Goal: Task Accomplishment & Management: Use online tool/utility

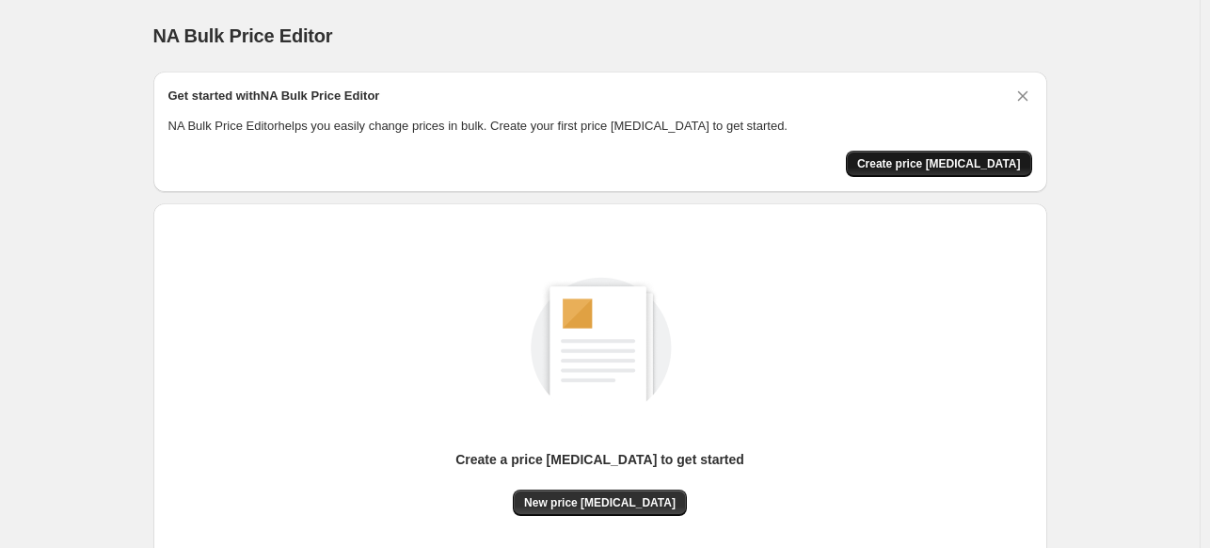
click at [929, 167] on span "Create price [MEDICAL_DATA]" at bounding box center [939, 163] width 164 height 15
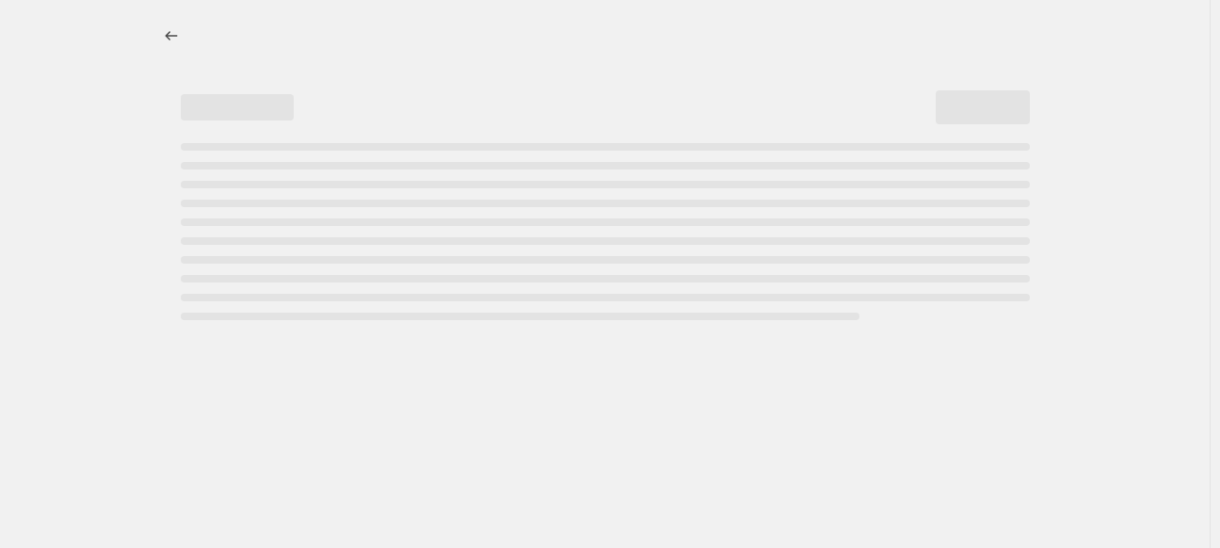
select select "percentage"
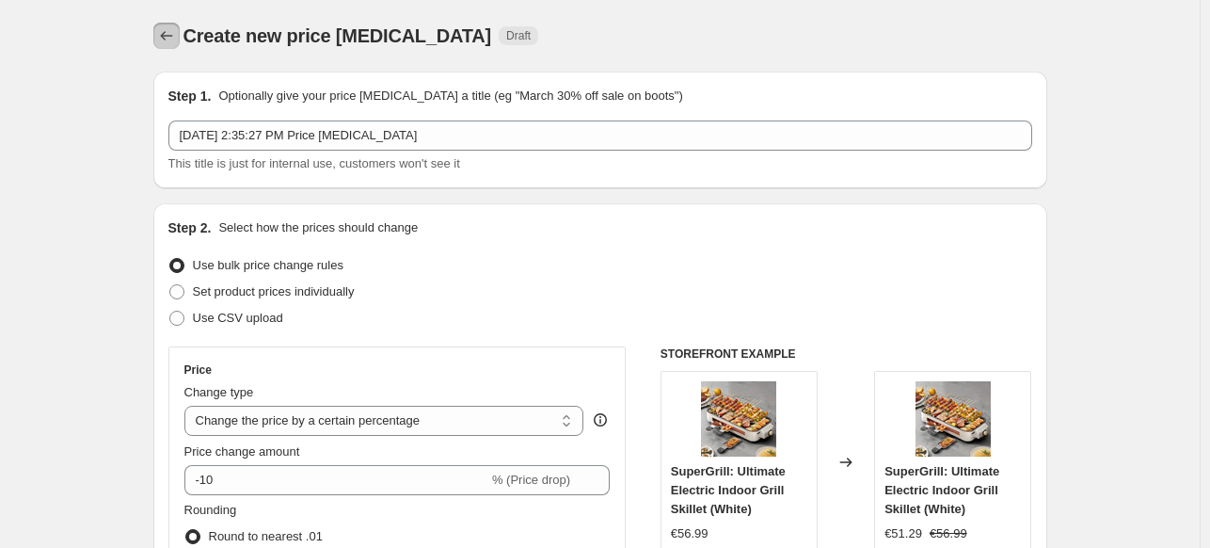
click at [173, 29] on icon "Price change jobs" at bounding box center [166, 35] width 19 height 19
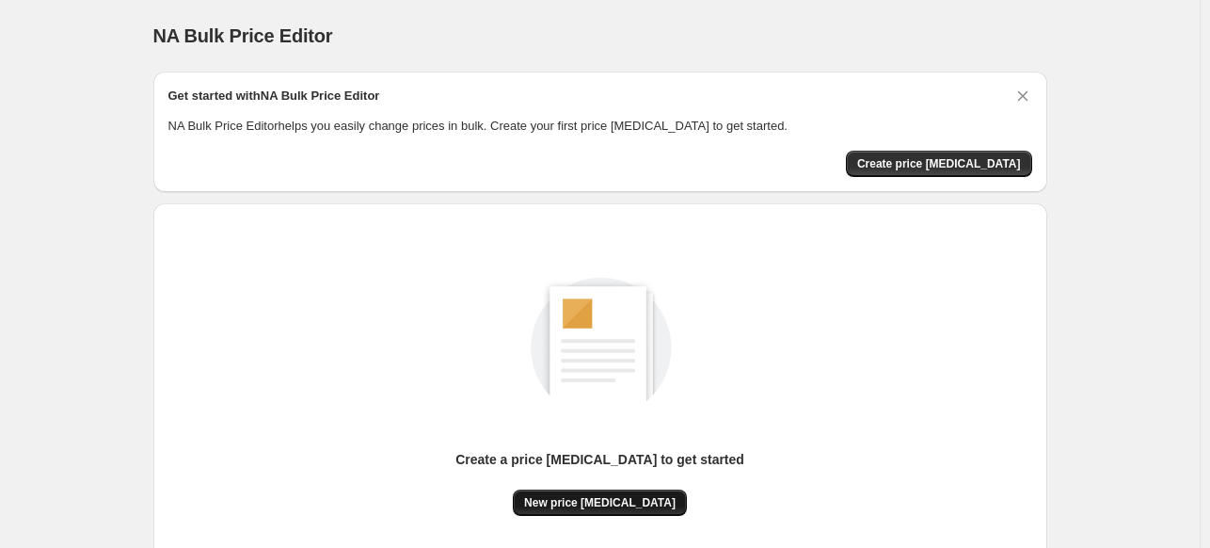
click at [614, 493] on button "New price change job" at bounding box center [600, 502] width 174 height 26
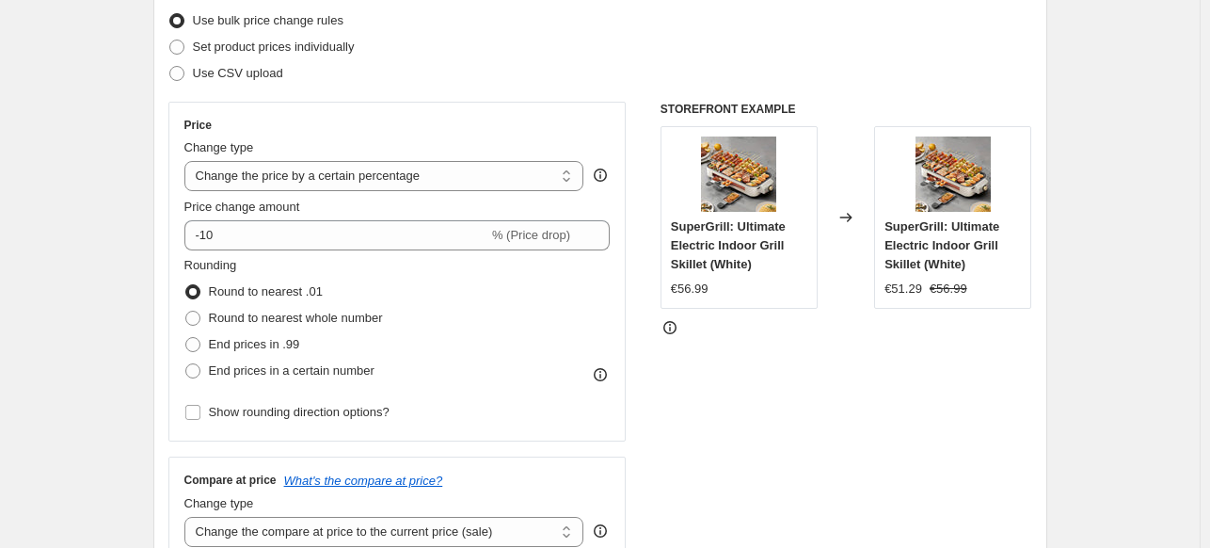
scroll to position [247, 0]
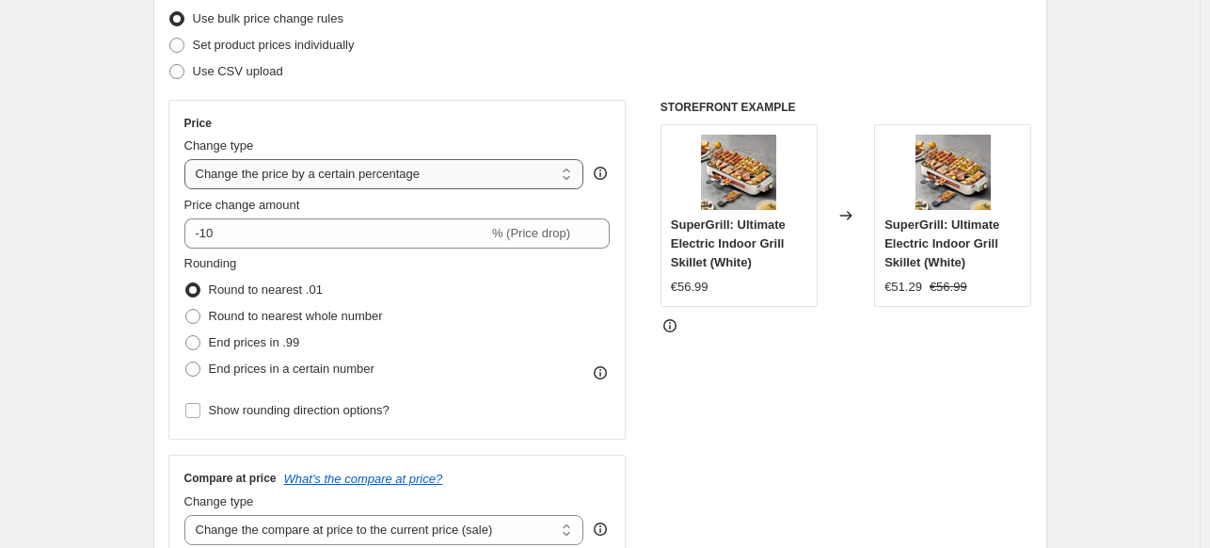
click at [525, 182] on select "Change the price to a certain amount Change the price by a certain amount Chang…" at bounding box center [384, 174] width 400 height 30
select select "no_change"
click at [188, 159] on select "Change the price to a certain amount Change the price by a certain amount Chang…" at bounding box center [384, 174] width 400 height 30
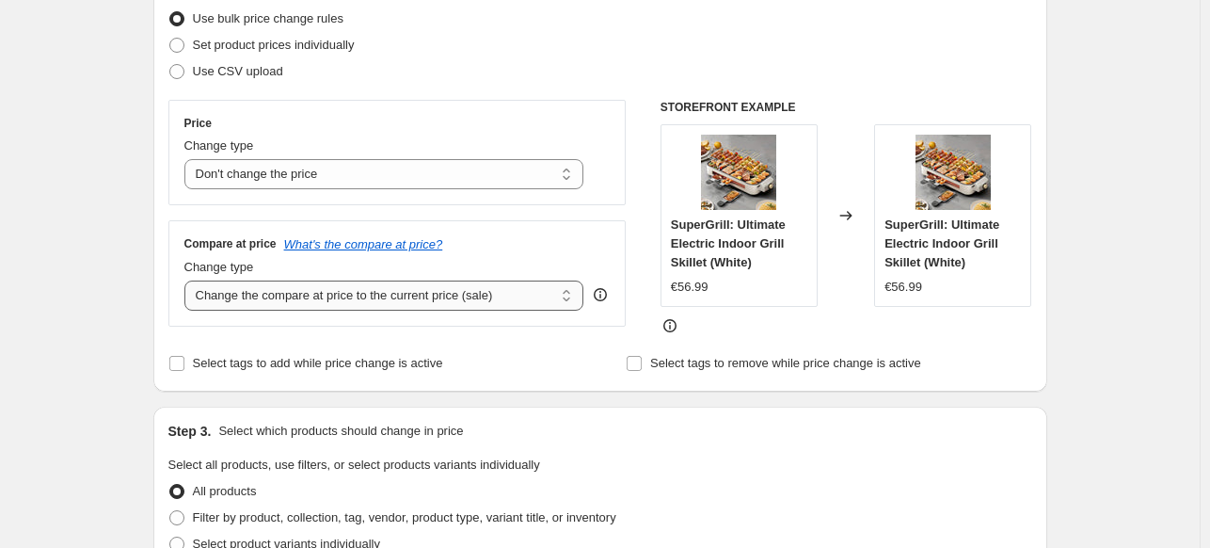
click at [466, 301] on select "Change the compare at price to the current price (sale) Change the compare at p…" at bounding box center [384, 295] width 400 height 30
click at [188, 280] on select "Change the compare at price to the current price (sale) Change the compare at p…" at bounding box center [384, 295] width 400 height 30
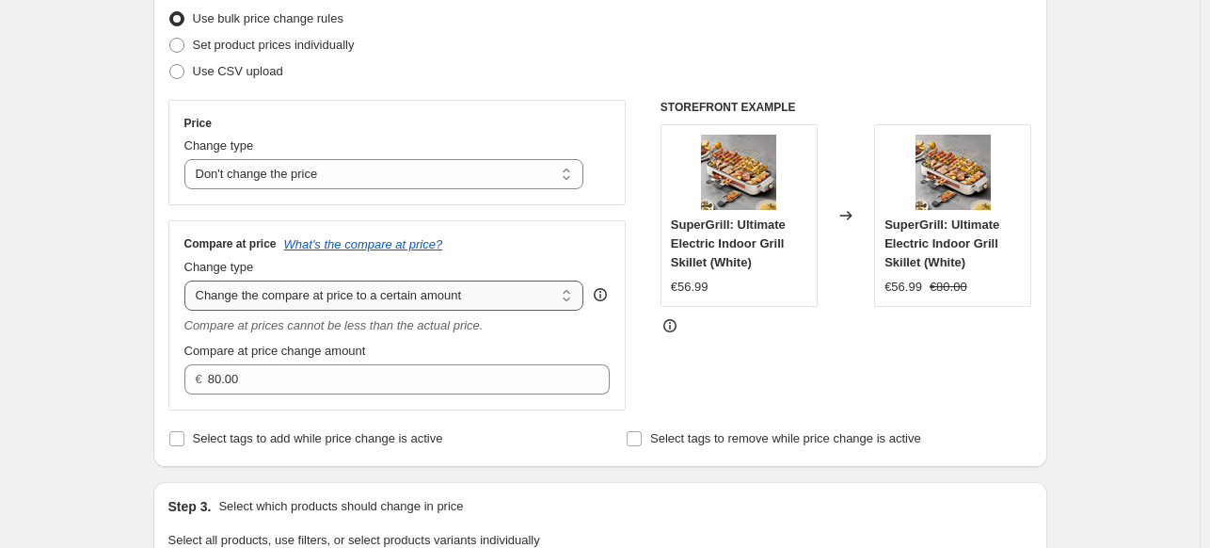
click at [467, 307] on select "Change the compare at price to the current price (sale) Change the compare at p…" at bounding box center [384, 295] width 400 height 30
select select "percentage"
click at [188, 280] on select "Change the compare at price to the current price (sale) Change the compare at p…" at bounding box center [384, 295] width 400 height 30
type input "-15"
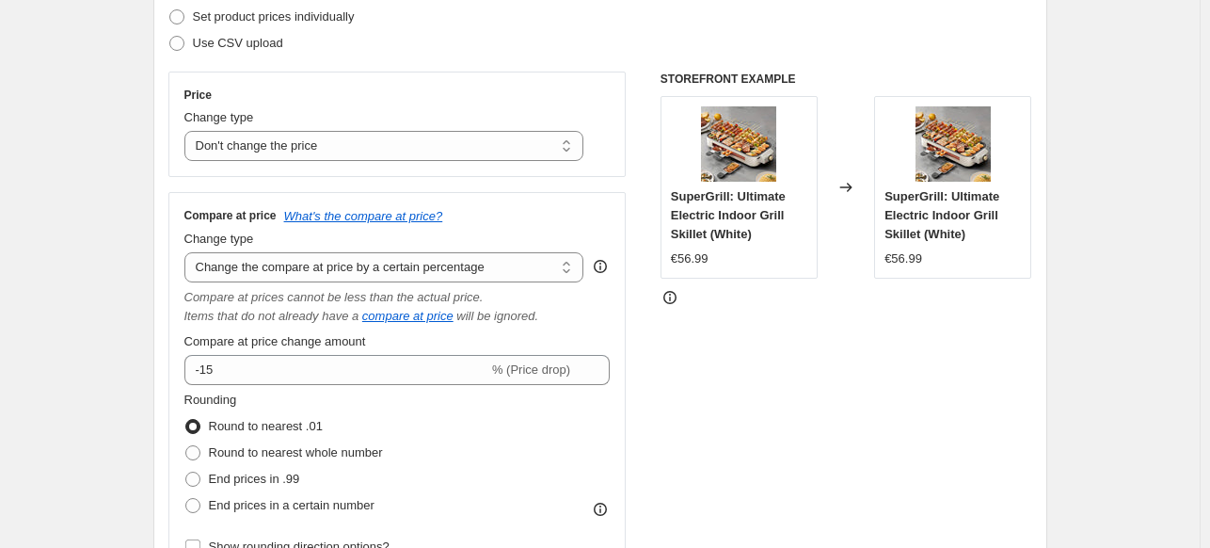
scroll to position [277, 0]
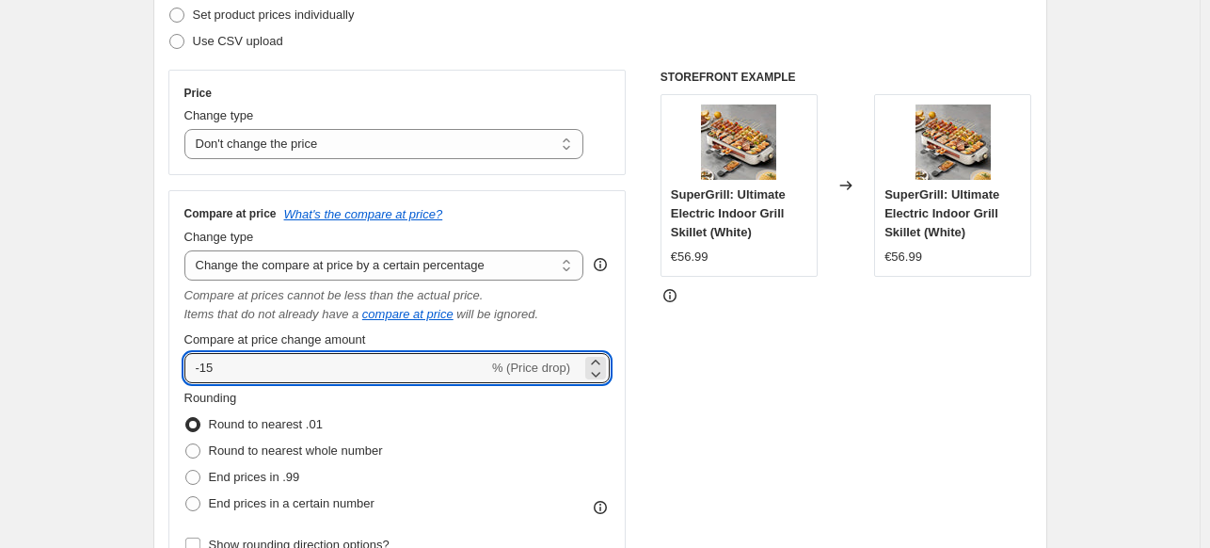
drag, startPoint x: 419, startPoint y: 364, endPoint x: 177, endPoint y: 360, distance: 241.9
click at [177, 360] on div "Compare at price What's the compare at price? Change type Change the compare at…" at bounding box center [397, 382] width 458 height 384
type input "5"
type input "-50"
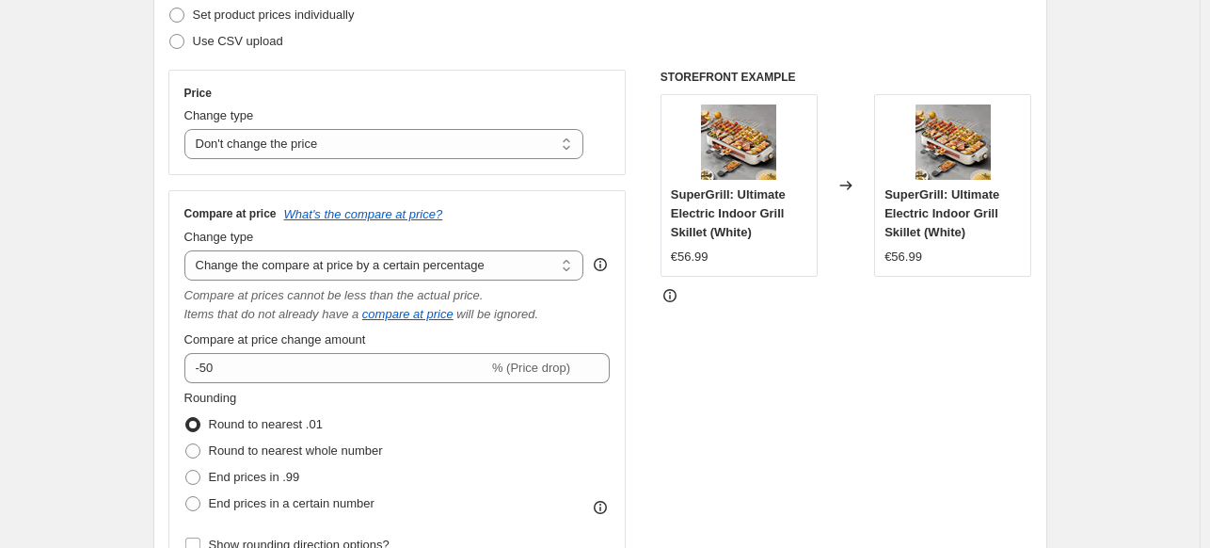
click at [448, 326] on div "Compare at price What's the compare at price? Change type Change the compare at…" at bounding box center [397, 382] width 426 height 352
click at [484, 271] on select "Change the compare at price to the current price (sale) Change the compare at p…" at bounding box center [384, 265] width 400 height 30
select select "bp"
click at [188, 250] on select "Change the compare at price to the current price (sale) Change the compare at p…" at bounding box center [384, 265] width 400 height 30
type input "12.00"
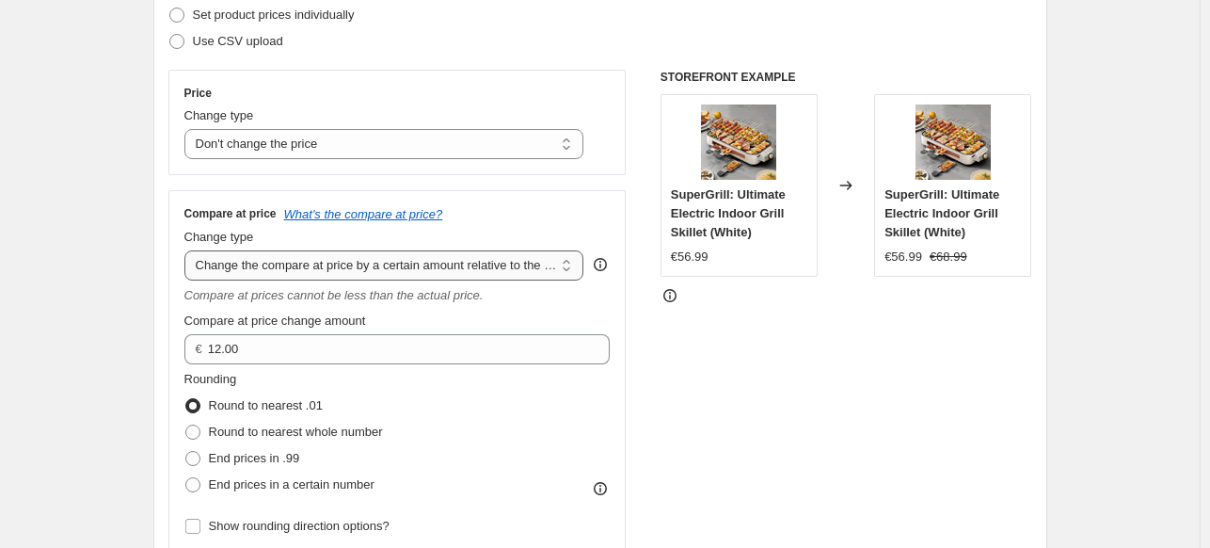
click at [433, 273] on select "Change the compare at price to the current price (sale) Change the compare at p…" at bounding box center [384, 265] width 400 height 30
select select "pp"
click at [188, 250] on select "Change the compare at price to the current price (sale) Change the compare at p…" at bounding box center [384, 265] width 400 height 30
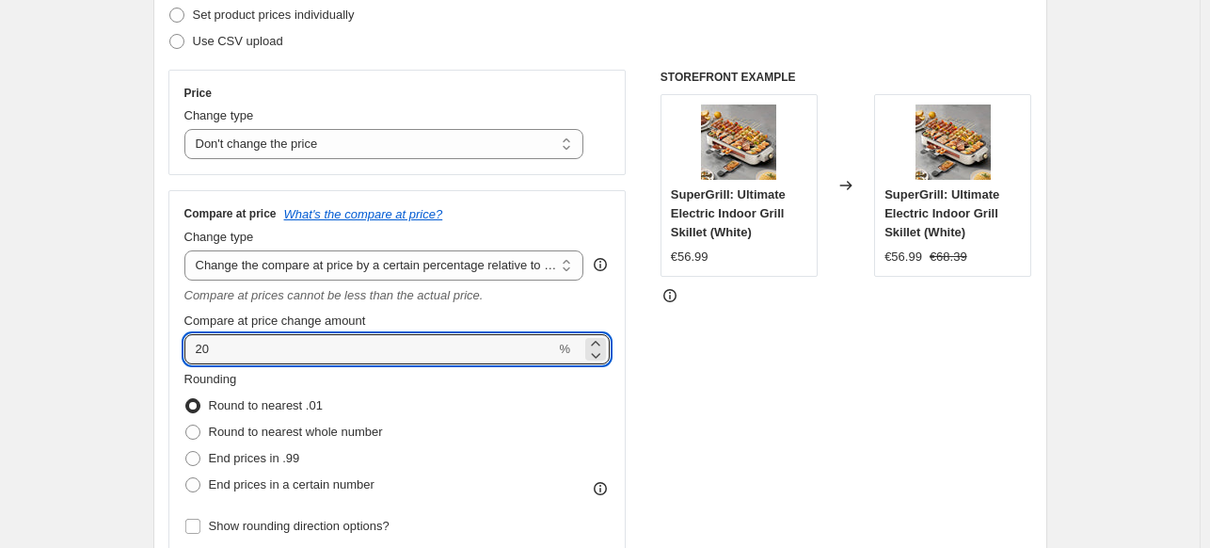
drag, startPoint x: 295, startPoint y: 345, endPoint x: 177, endPoint y: 339, distance: 117.8
click at [177, 339] on div "Compare at price What's the compare at price? Change type Change the compare at…" at bounding box center [397, 372] width 458 height 365
click at [199, 326] on span "Compare at price change amount" at bounding box center [275, 320] width 182 height 14
click at [199, 334] on input "50" at bounding box center [370, 349] width 372 height 30
drag, startPoint x: 279, startPoint y: 338, endPoint x: 188, endPoint y: 342, distance: 90.4
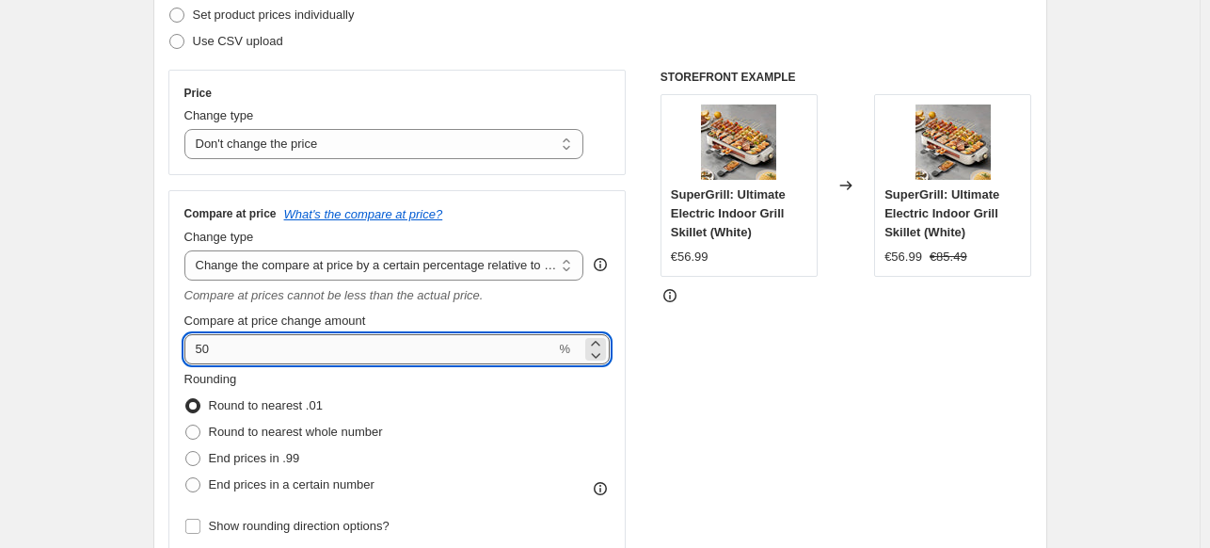
click at [188, 342] on input "50" at bounding box center [370, 349] width 372 height 30
type input "100"
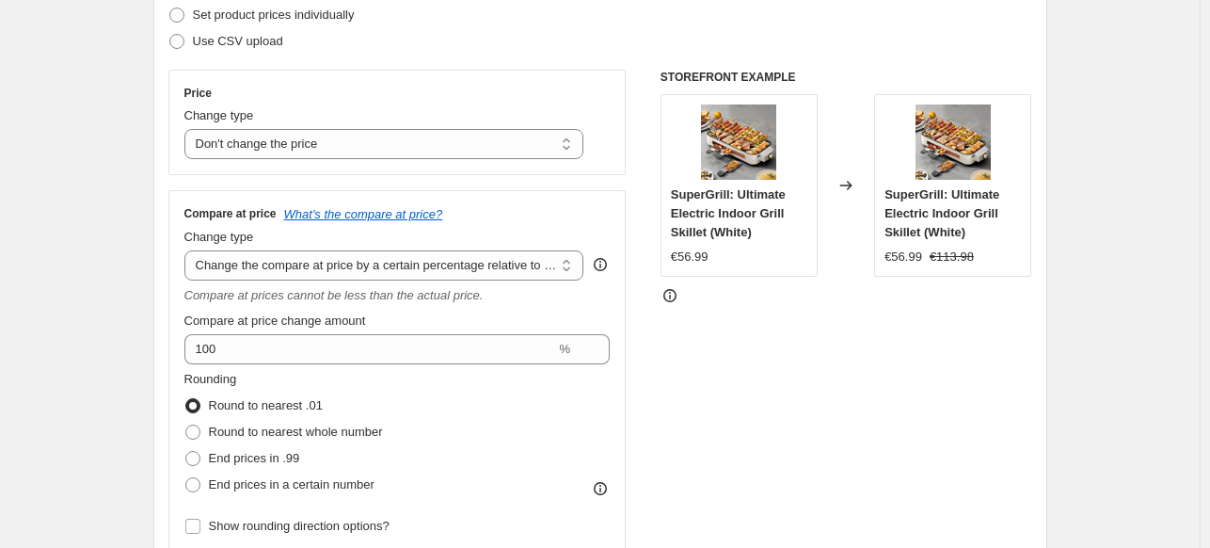
click at [609, 299] on div "Compare at prices cannot be less than the actual price." at bounding box center [397, 295] width 426 height 19
click at [542, 251] on select "Change the compare at price to the current price (sale) Change the compare at p…" at bounding box center [384, 265] width 400 height 30
click at [188, 250] on select "Change the compare at price to the current price (sale) Change the compare at p…" at bounding box center [384, 265] width 400 height 30
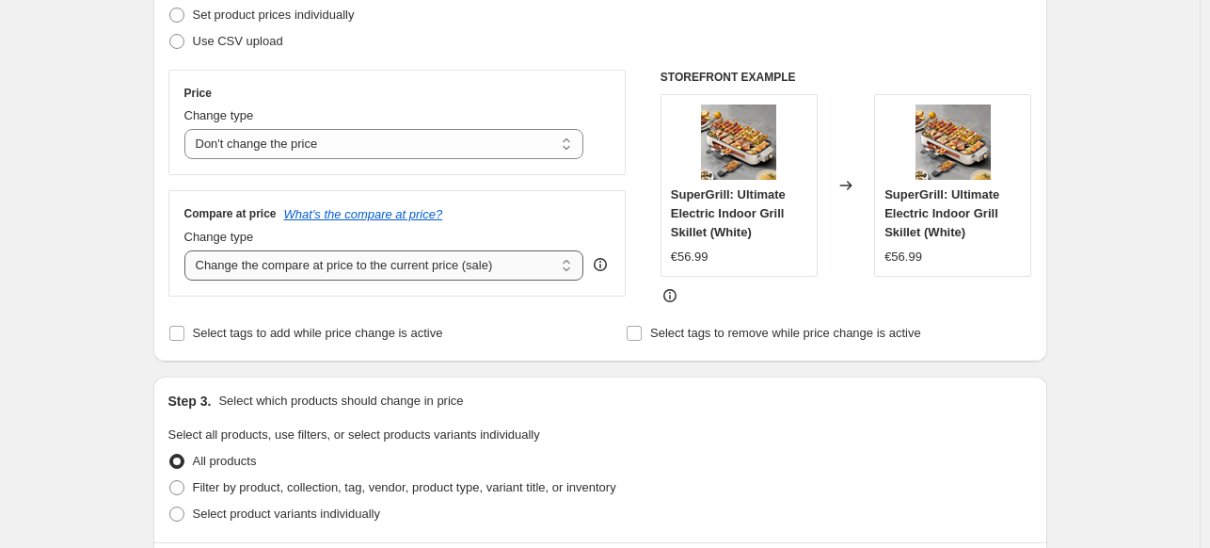
click at [489, 278] on select "Change the compare at price to the current price (sale) Change the compare at p…" at bounding box center [384, 265] width 400 height 30
click at [188, 250] on select "Change the compare at price to the current price (sale) Change the compare at p…" at bounding box center [384, 265] width 400 height 30
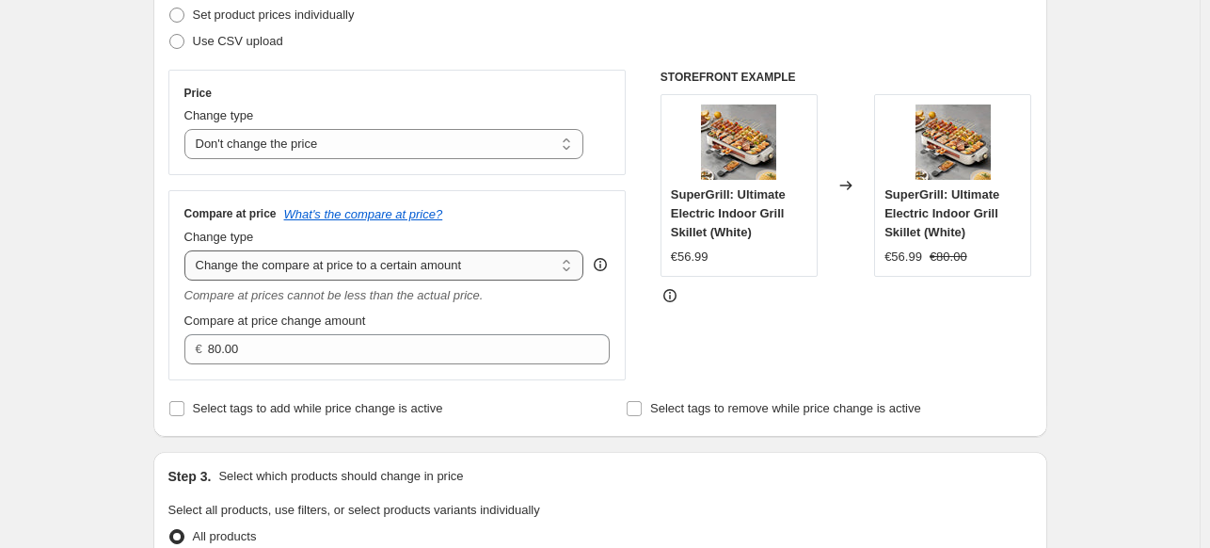
click at [493, 265] on select "Change the compare at price to the current price (sale) Change the compare at p…" at bounding box center [384, 265] width 400 height 30
select select "percentage"
click at [188, 250] on select "Change the compare at price to the current price (sale) Change the compare at p…" at bounding box center [384, 265] width 400 height 30
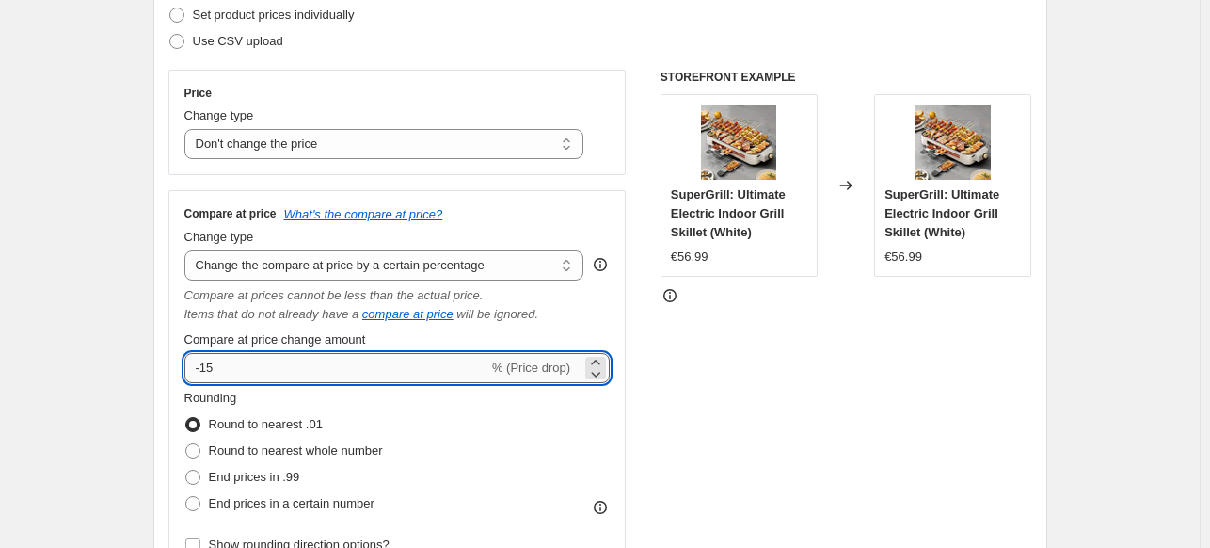
click at [269, 380] on input "-15" at bounding box center [336, 368] width 304 height 30
click at [599, 360] on icon at bounding box center [595, 361] width 8 height 5
drag, startPoint x: 344, startPoint y: 374, endPoint x: 194, endPoint y: 370, distance: 150.6
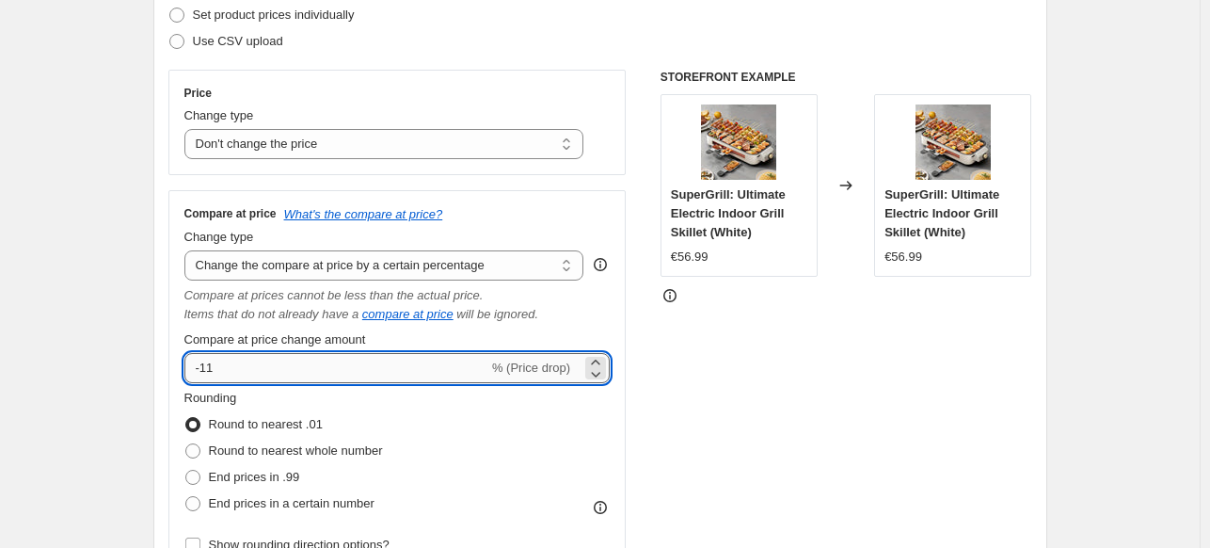
click at [194, 370] on input "-11" at bounding box center [336, 368] width 304 height 30
click at [194, 370] on input "10" at bounding box center [325, 368] width 282 height 30
click at [166, 356] on div "Step 2. Select how the prices should change Use bulk price change rules Set pro…" at bounding box center [600, 279] width 894 height 704
drag, startPoint x: 233, startPoint y: 372, endPoint x: 158, endPoint y: 372, distance: 75.3
click at [158, 372] on div "Step 2. Select how the prices should change Use bulk price change rules Set pro…" at bounding box center [600, 279] width 894 height 704
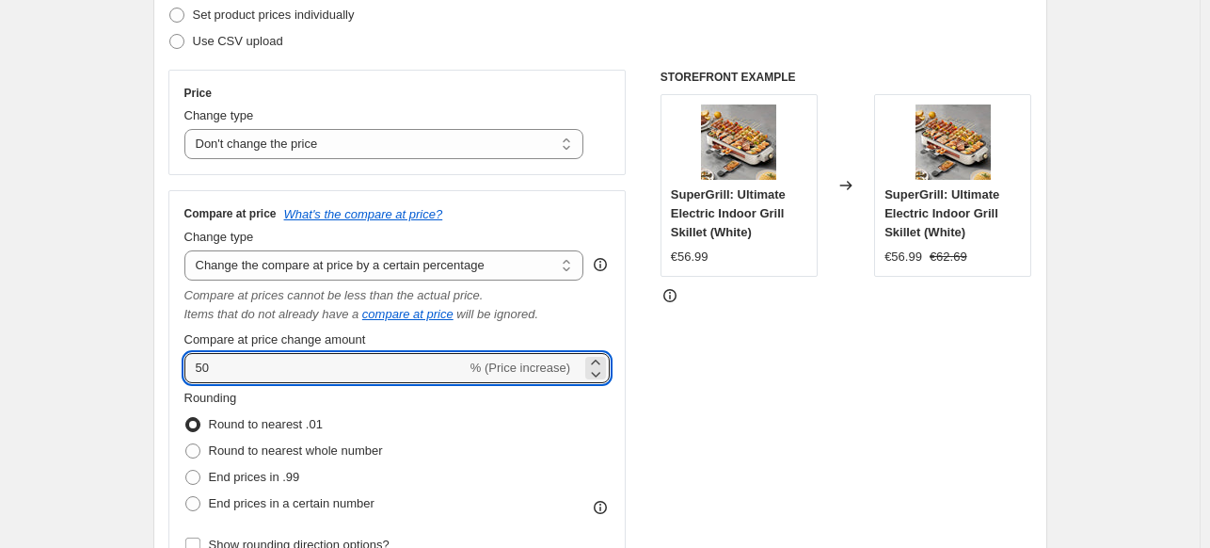
type input "50"
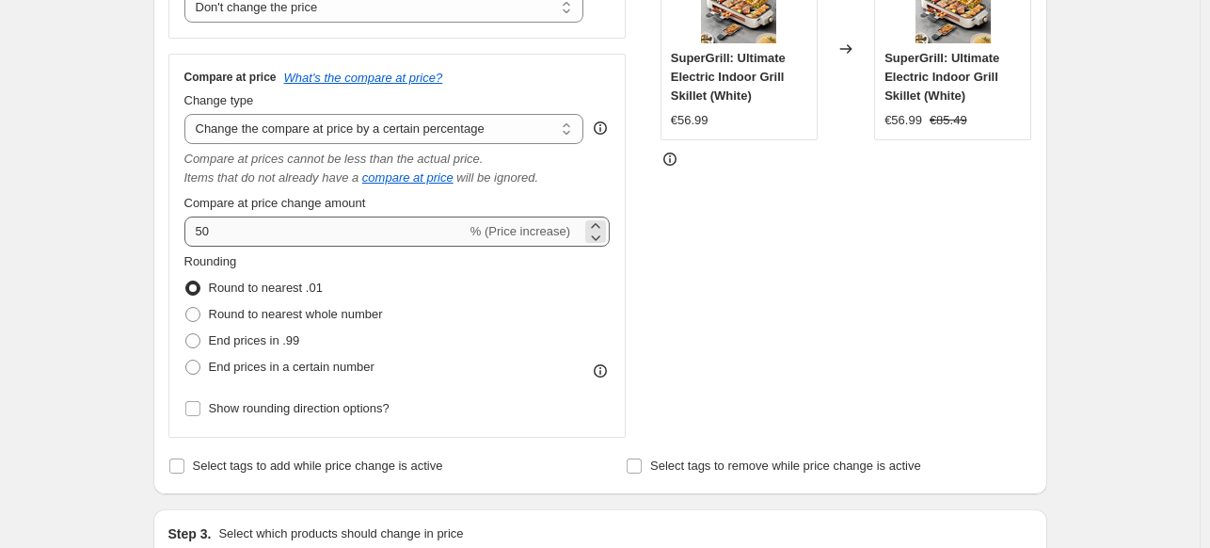
scroll to position [412, 0]
click at [266, 332] on span "End prices in .99" at bounding box center [254, 341] width 91 height 19
click at [186, 334] on input "End prices in .99" at bounding box center [185, 334] width 1 height 1
radio input "true"
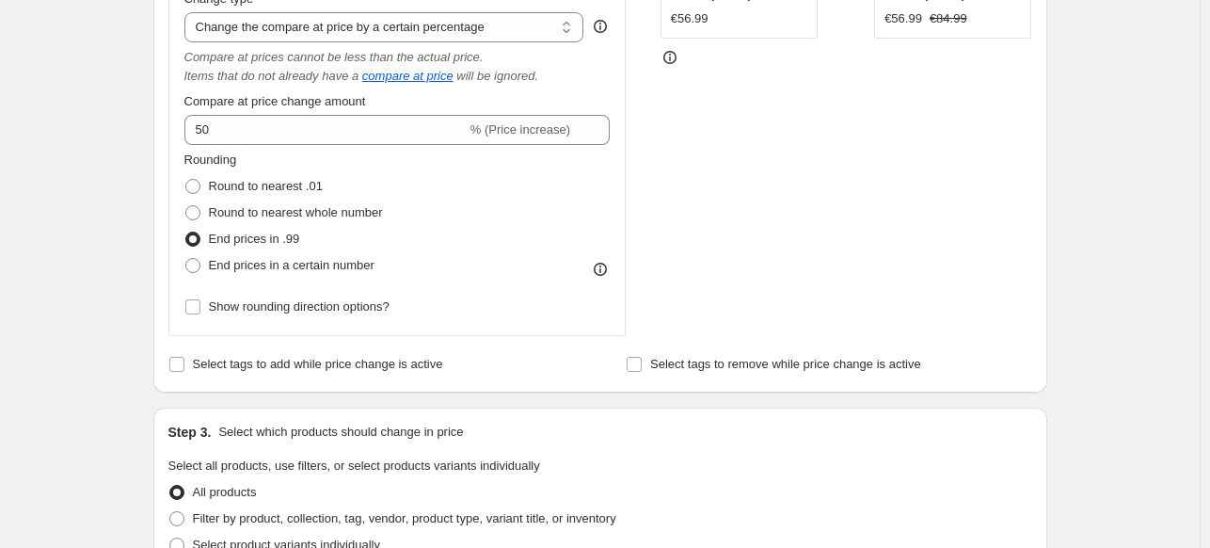
scroll to position [516, 0]
click at [270, 311] on span "Show rounding direction options?" at bounding box center [299, 305] width 181 height 14
click at [200, 311] on input "Show rounding direction options?" at bounding box center [192, 305] width 15 height 15
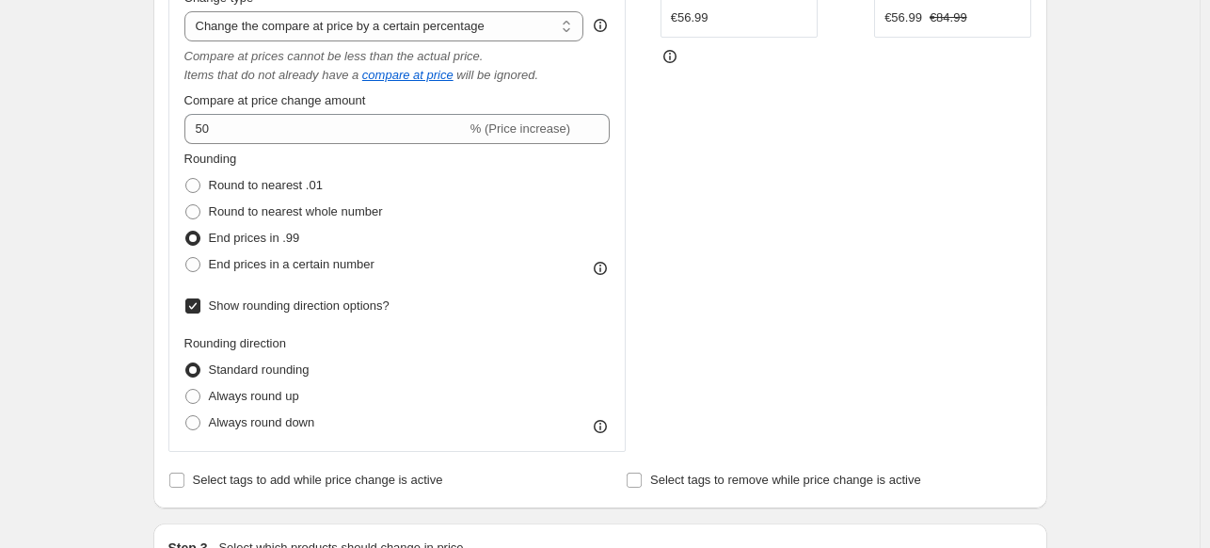
click at [270, 311] on span "Show rounding direction options?" at bounding box center [299, 305] width 181 height 14
click at [200, 311] on input "Show rounding direction options?" at bounding box center [192, 305] width 15 height 15
checkbox input "false"
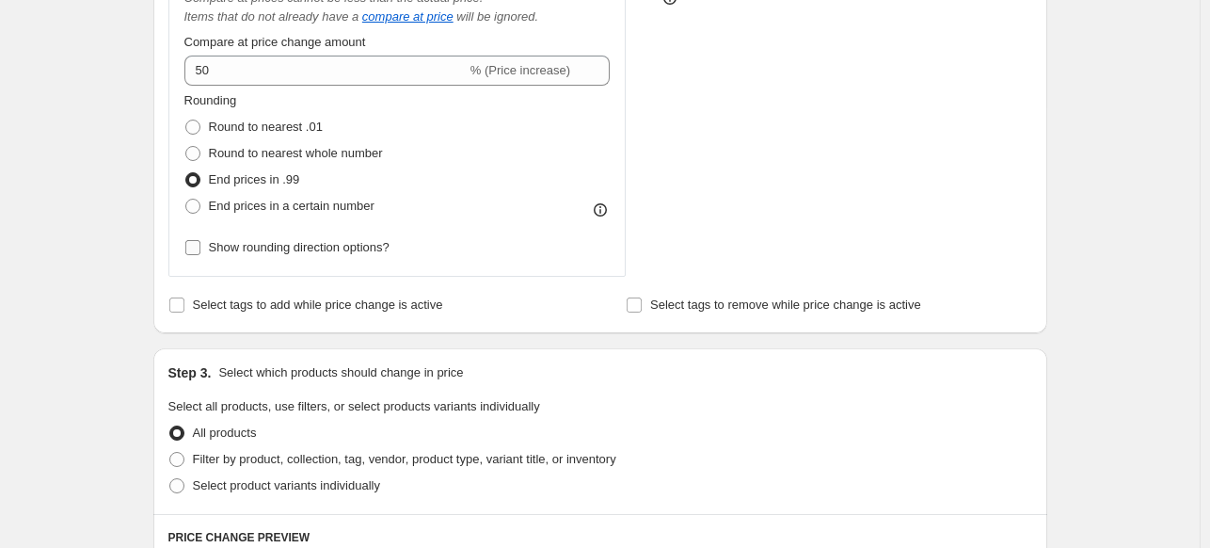
scroll to position [576, 0]
click at [270, 311] on label "Select tags to add while price change is active" at bounding box center [305, 303] width 275 height 26
click at [184, 311] on input "Select tags to add while price change is active" at bounding box center [176, 302] width 15 height 15
checkbox input "true"
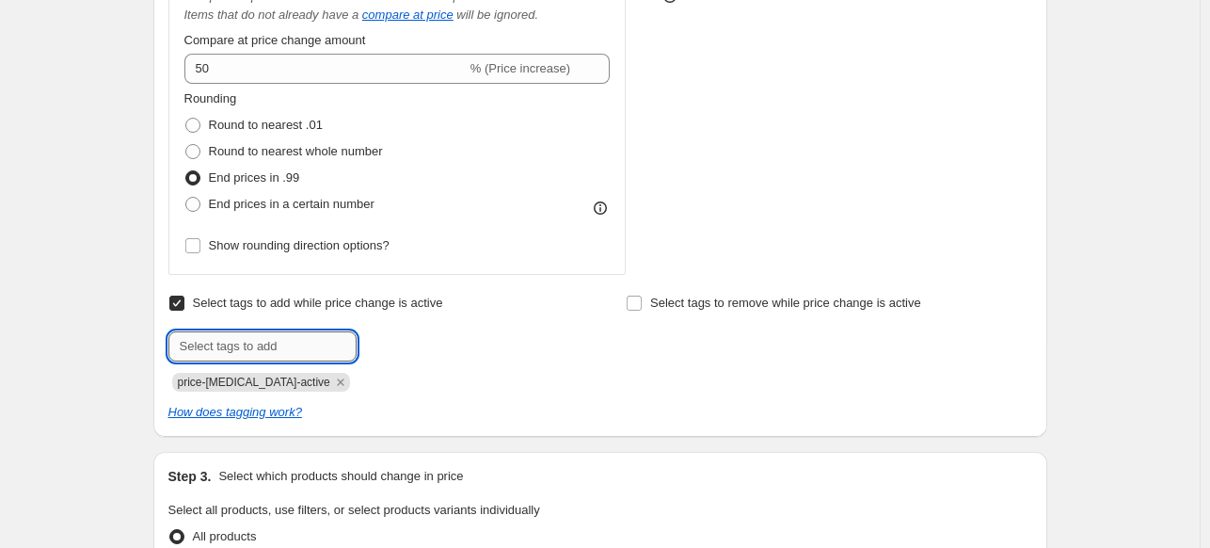
click at [282, 351] on input "text" at bounding box center [262, 346] width 188 height 30
type input "sss"
click at [371, 338] on button "Add sss" at bounding box center [394, 344] width 67 height 26
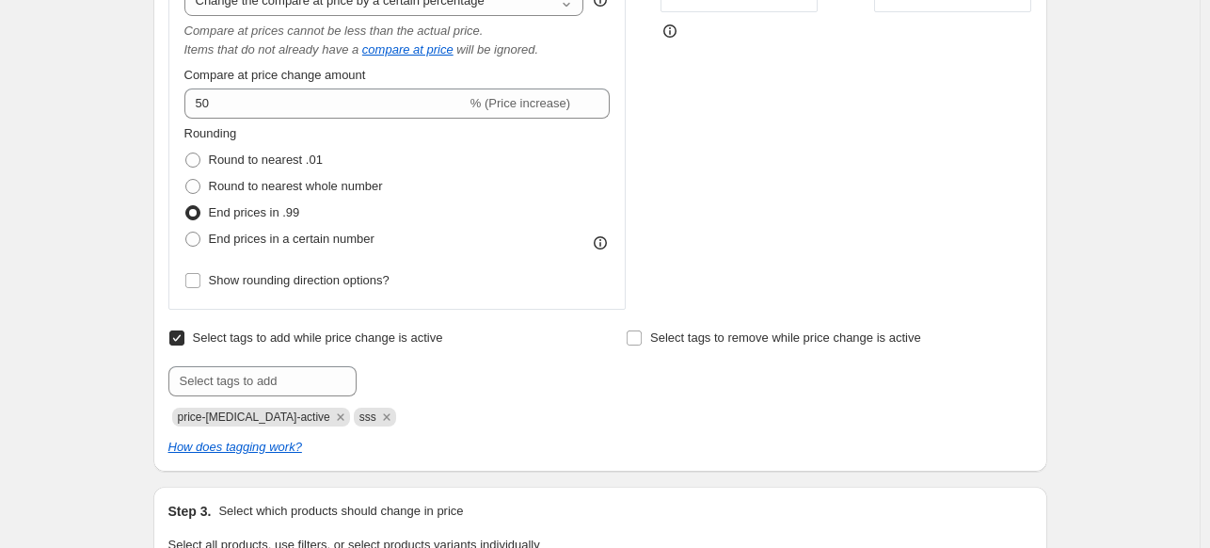
scroll to position [542, 0]
click at [383, 417] on icon "Remove sss" at bounding box center [386, 415] width 7 height 7
click at [182, 335] on input "Select tags to add while price change is active" at bounding box center [176, 336] width 15 height 15
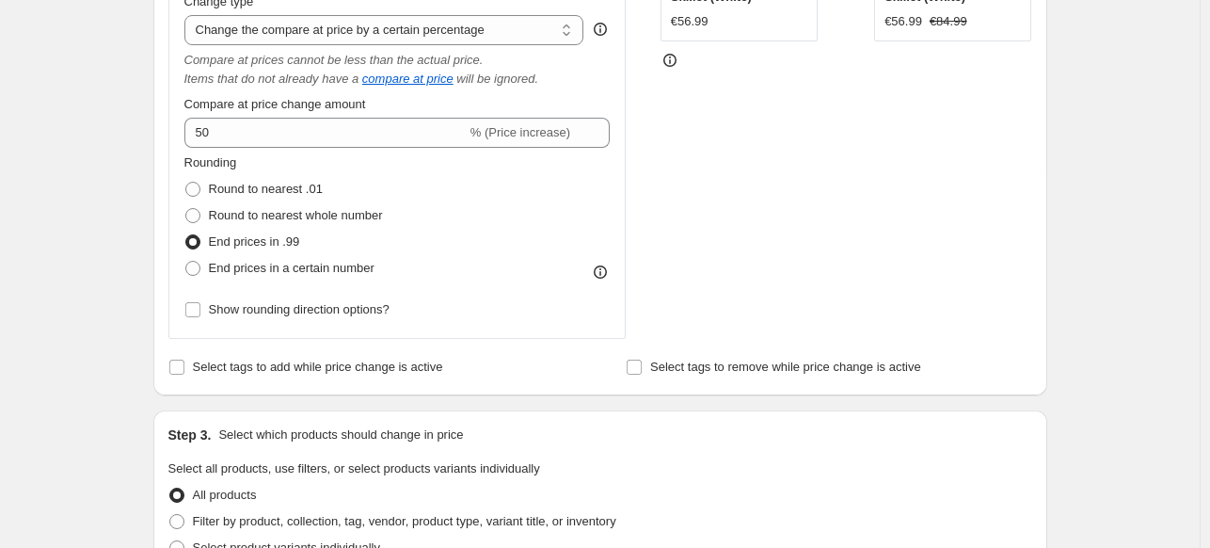
scroll to position [515, 0]
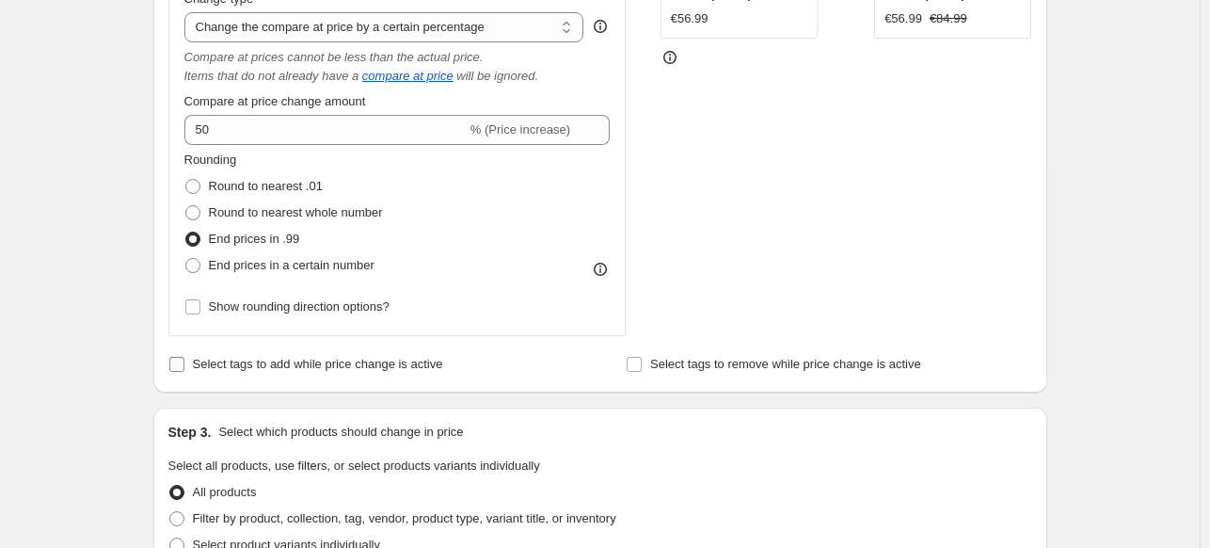
click at [327, 374] on label "Select tags to add while price change is active" at bounding box center [305, 364] width 275 height 26
click at [184, 372] on input "Select tags to add while price change is active" at bounding box center [176, 364] width 15 height 15
checkbox input "true"
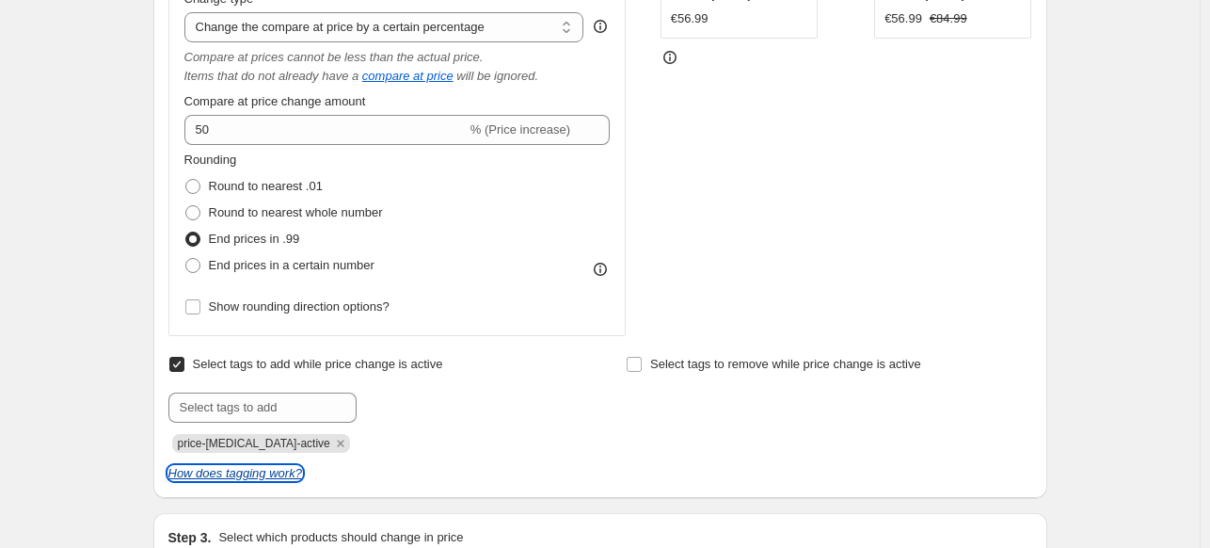
click at [298, 473] on icon "How does tagging work?" at bounding box center [235, 473] width 134 height 14
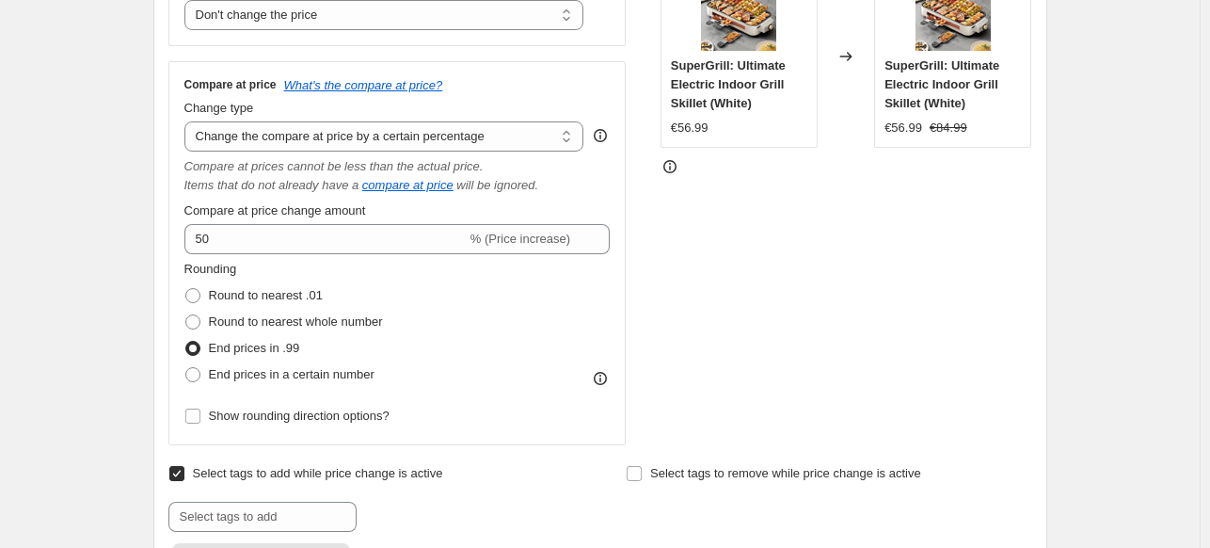
scroll to position [407, 0]
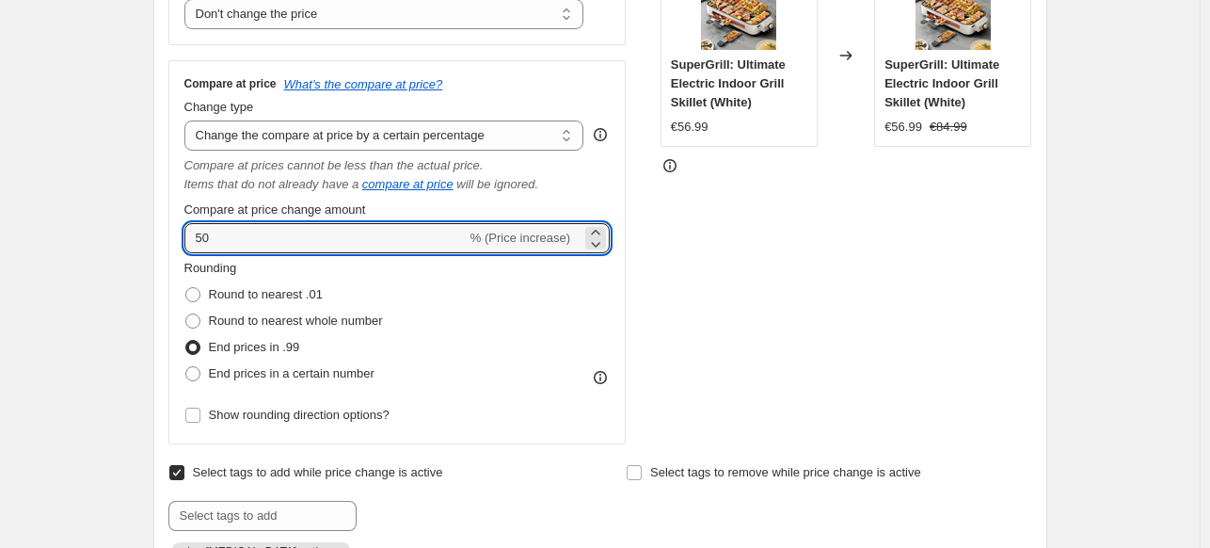
drag, startPoint x: 260, startPoint y: 244, endPoint x: 136, endPoint y: 243, distance: 124.2
click at [136, 243] on div "Create new price change job. This page is ready Create new price change job Dra…" at bounding box center [600, 530] width 939 height 1875
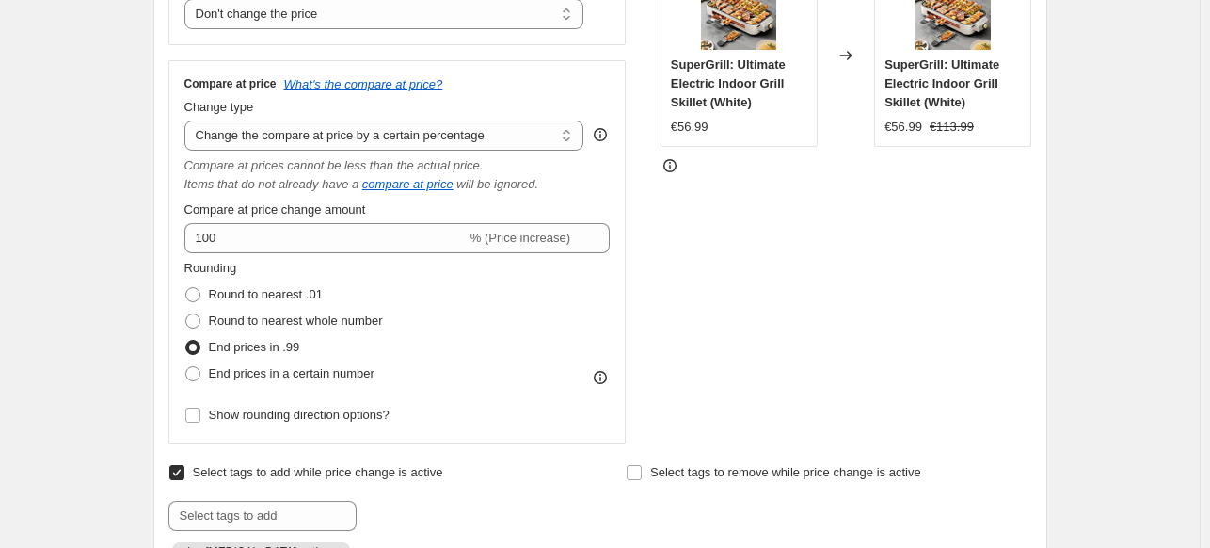
click at [136, 243] on div "Create new price change job. This page is ready Create new price change job Dra…" at bounding box center [600, 530] width 939 height 1875
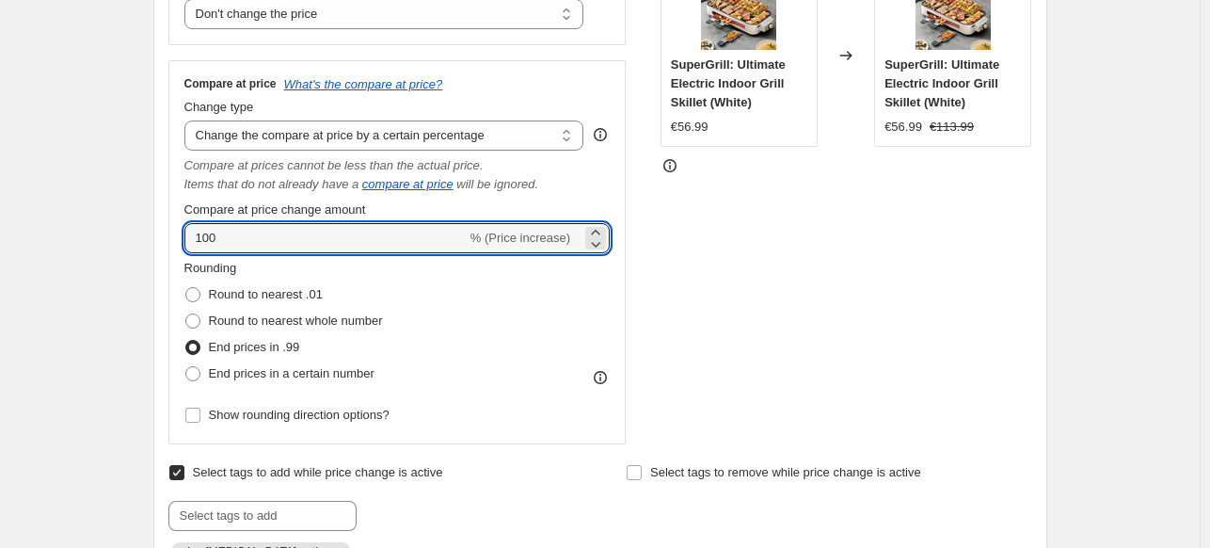
drag, startPoint x: 386, startPoint y: 232, endPoint x: 159, endPoint y: 233, distance: 226.8
click at [159, 233] on div "Step 2. Select how the prices should change Use bulk price change rules Set pro…" at bounding box center [600, 201] width 894 height 809
type input "50"
click at [159, 233] on div "Step 2. Select how the prices should change Use bulk price change rules Set pro…" at bounding box center [600, 201] width 894 height 809
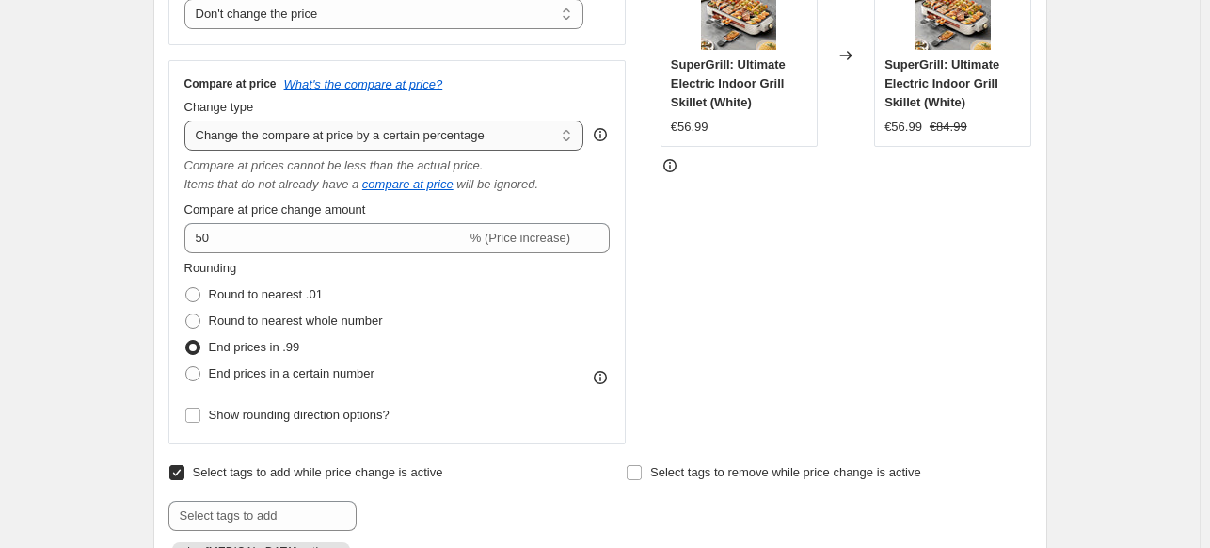
click at [407, 137] on select "Change the compare at price to the current price (sale) Change the compare at p…" at bounding box center [384, 135] width 400 height 30
select select "pp"
click at [188, 120] on select "Change the compare at price to the current price (sale) Change the compare at p…" at bounding box center [384, 135] width 400 height 30
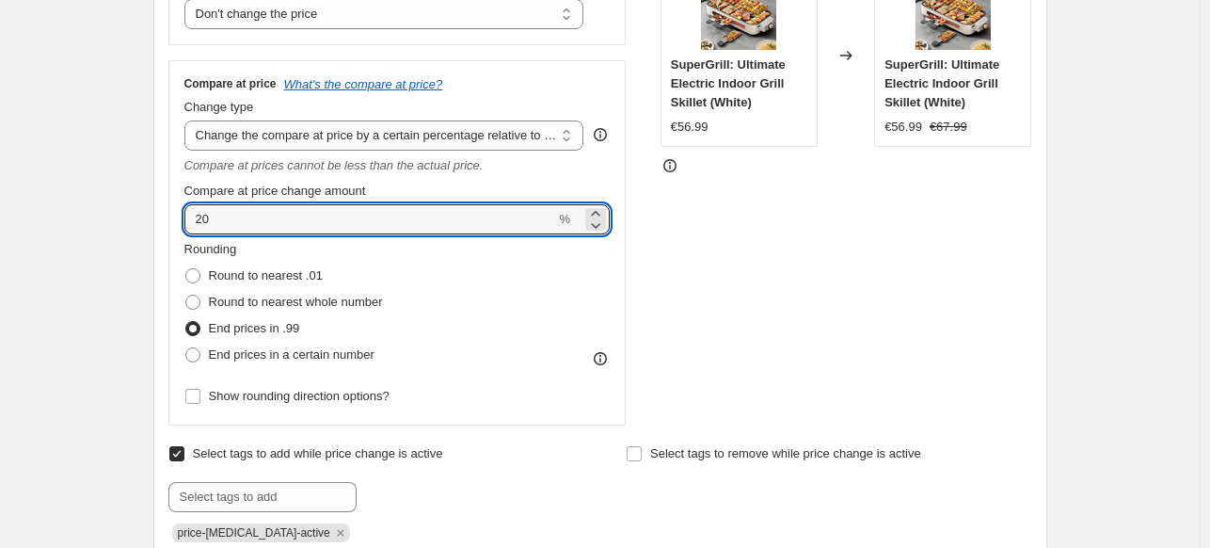
drag, startPoint x: 237, startPoint y: 220, endPoint x: 171, endPoint y: 216, distance: 66.0
click at [171, 216] on div "Step 2. Select how the prices should change Use bulk price change rules Set pro…" at bounding box center [600, 192] width 894 height 790
click at [128, 257] on div "Create new price change job. This page is ready Create new price change job Dra…" at bounding box center [600, 521] width 1200 height 1857
drag, startPoint x: 253, startPoint y: 221, endPoint x: 124, endPoint y: 208, distance: 129.6
click at [124, 208] on div "Create new price change job. This page is ready Create new price change job Dra…" at bounding box center [600, 521] width 1200 height 1857
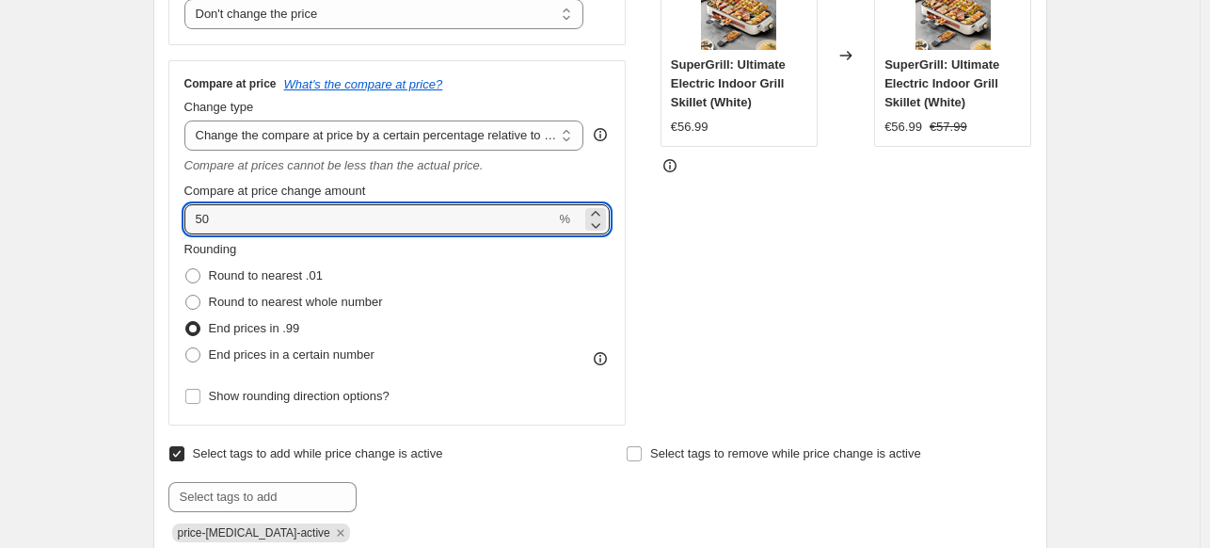
type input "50"
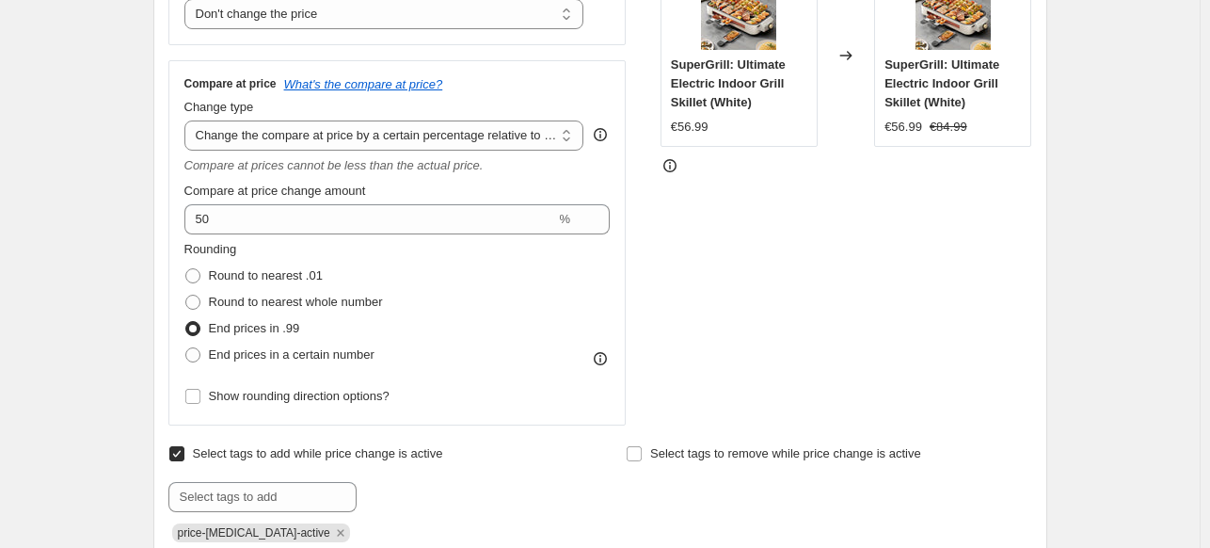
click at [661, 238] on div "Price Change type Change the price to a certain amount Change the price by a ce…" at bounding box center [600, 183] width 864 height 486
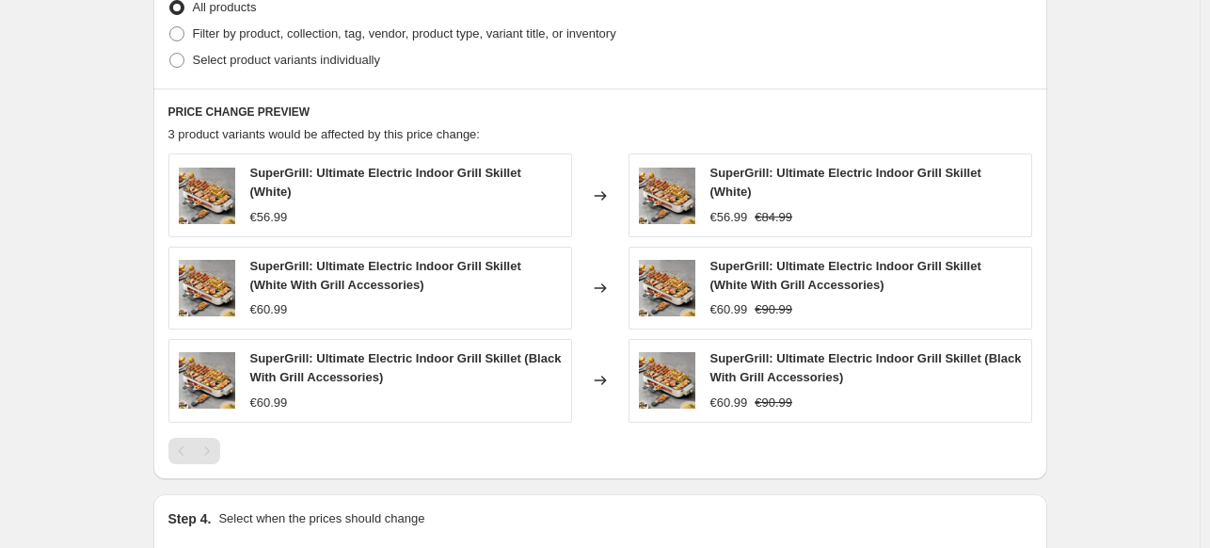
scroll to position [1306, 0]
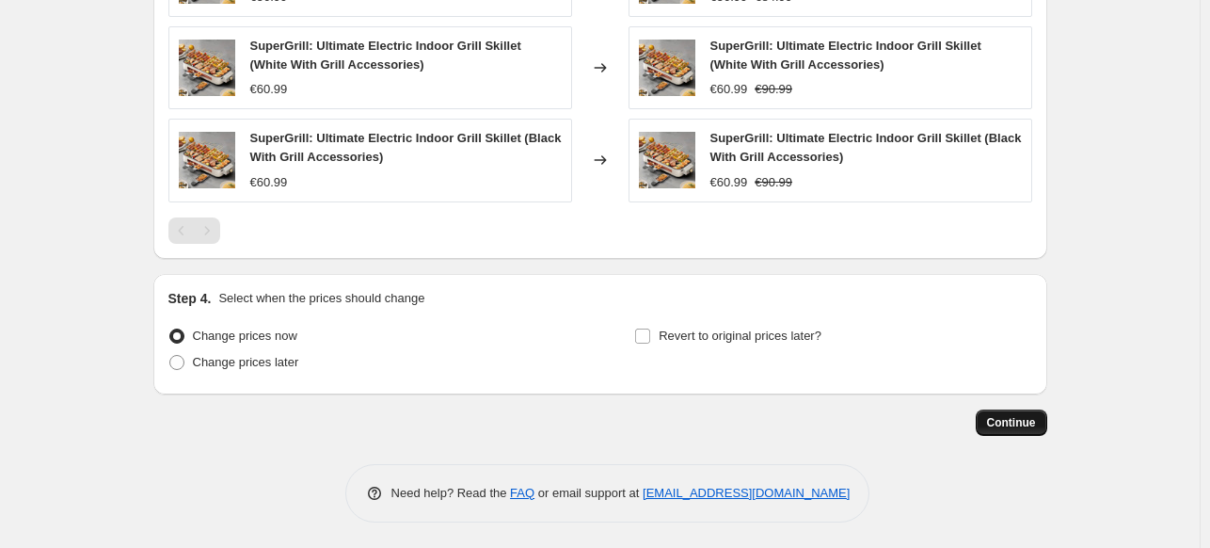
click at [1005, 419] on span "Continue" at bounding box center [1011, 422] width 49 height 15
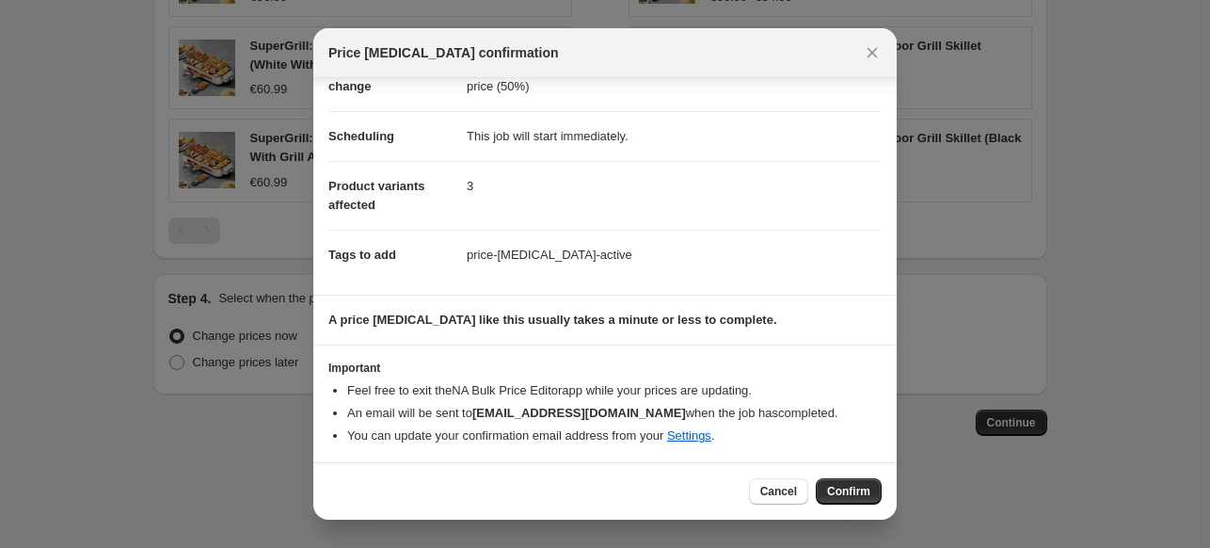
scroll to position [0, 0]
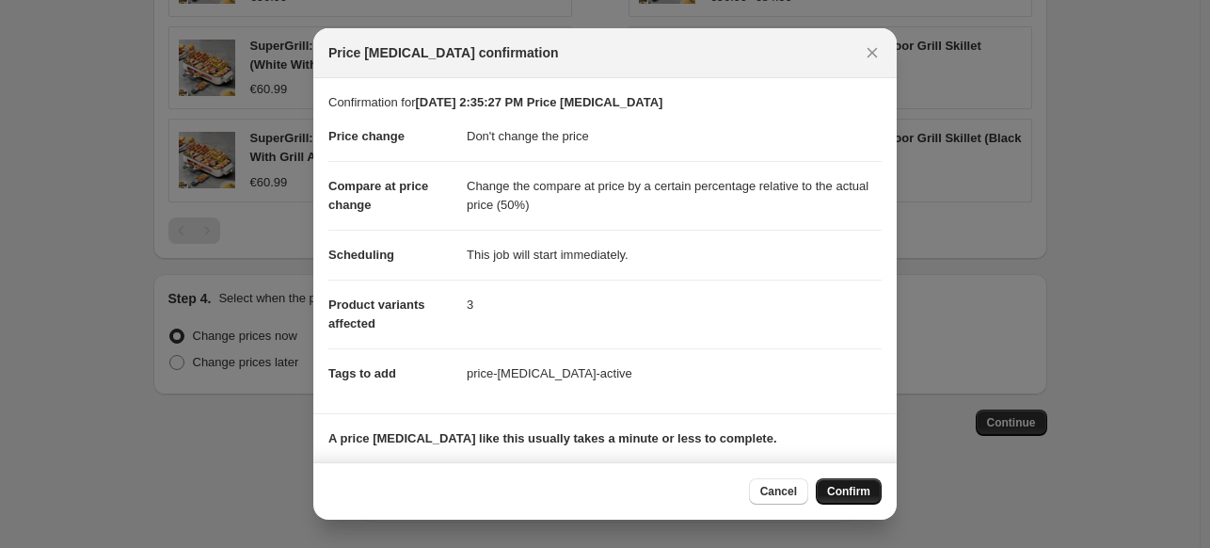
click at [837, 485] on span "Confirm" at bounding box center [848, 491] width 43 height 15
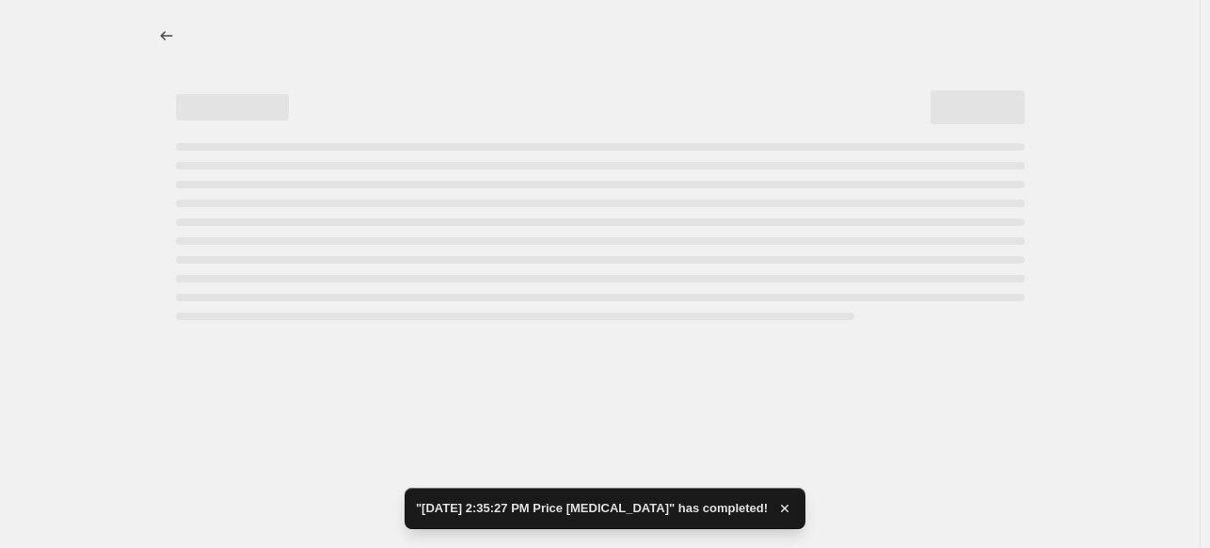
select select "no_change"
select select "pp"
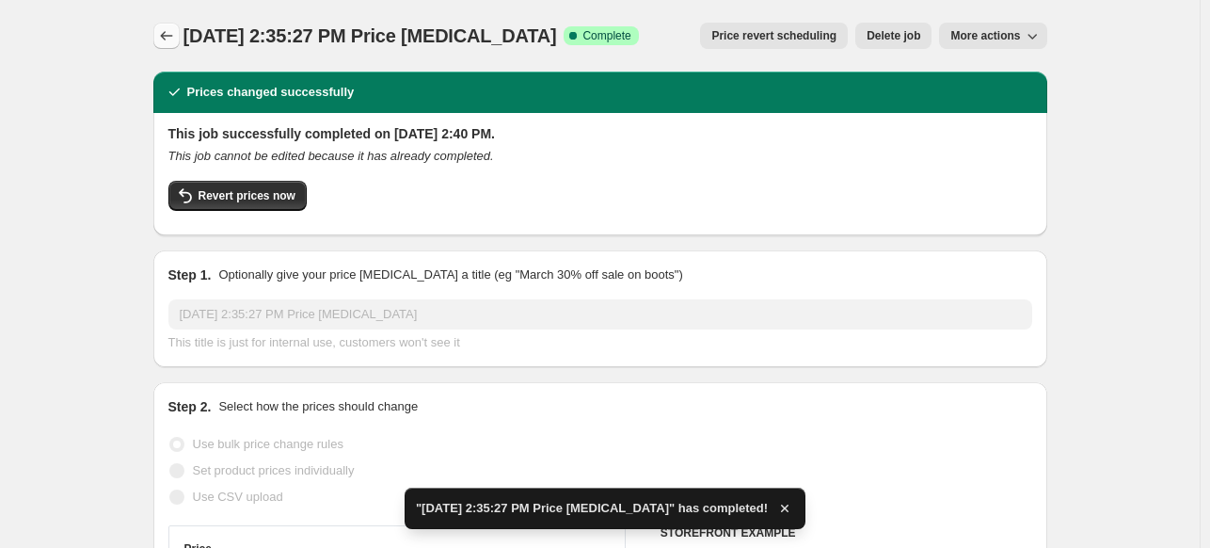
click at [173, 48] on button "Price change jobs" at bounding box center [166, 36] width 26 height 26
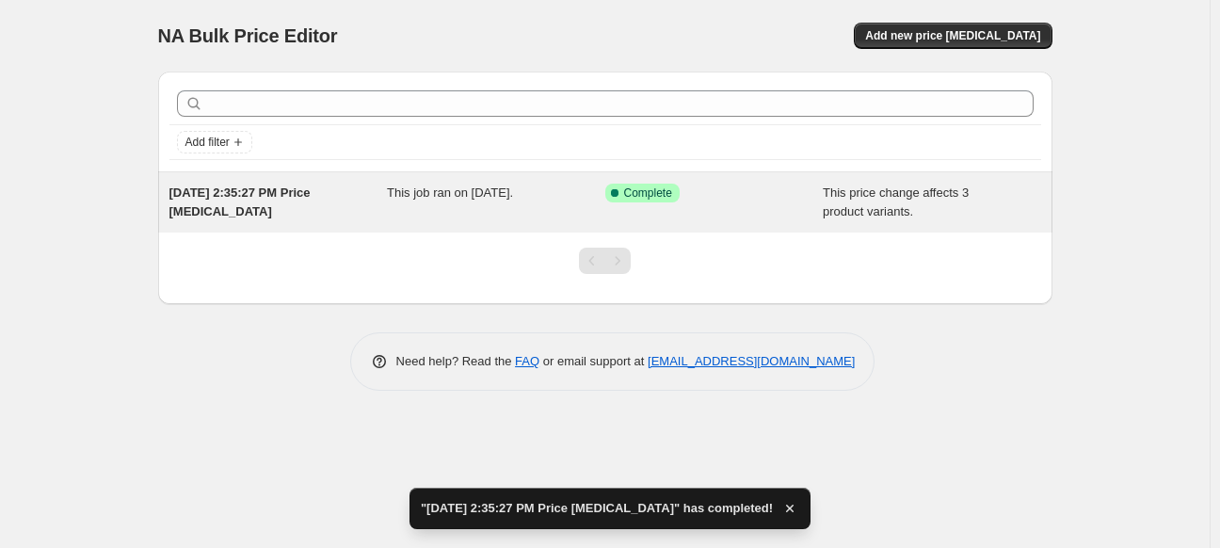
click at [363, 181] on div "Aug 14, 2025, 2:35:27 PM Price change job This job ran on August 14, 2025. Succ…" at bounding box center [605, 202] width 894 height 60
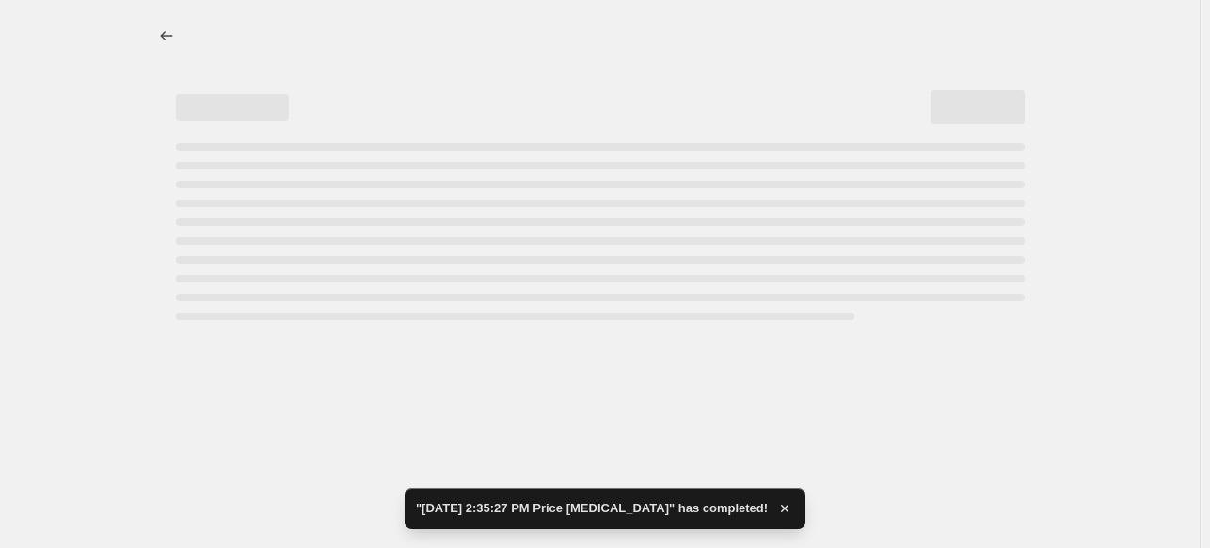
select select "no_change"
select select "pp"
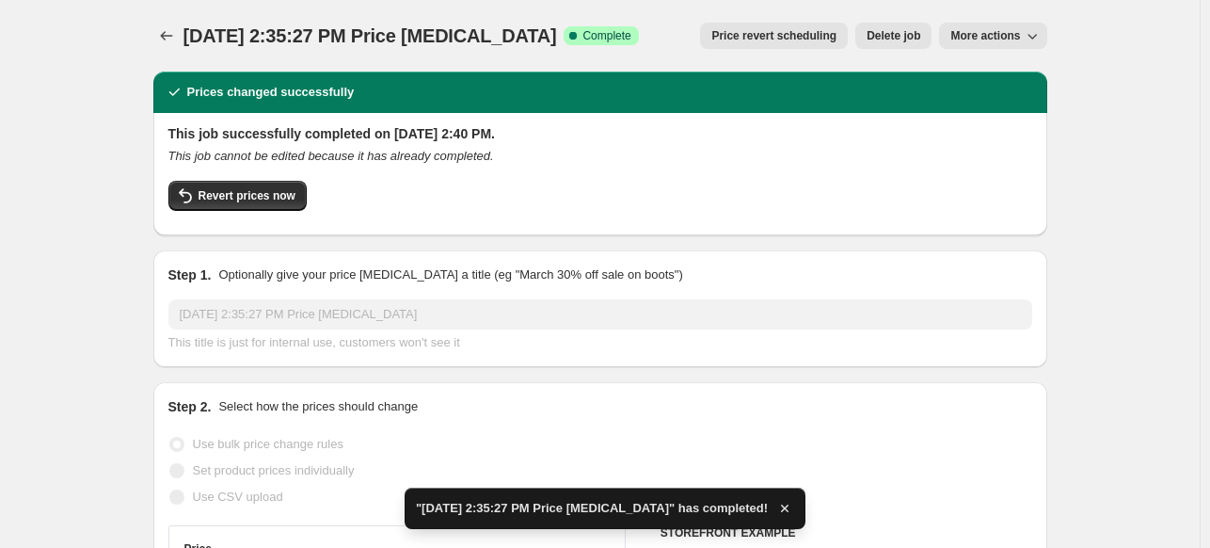
click at [991, 29] on span "More actions" at bounding box center [985, 35] width 70 height 15
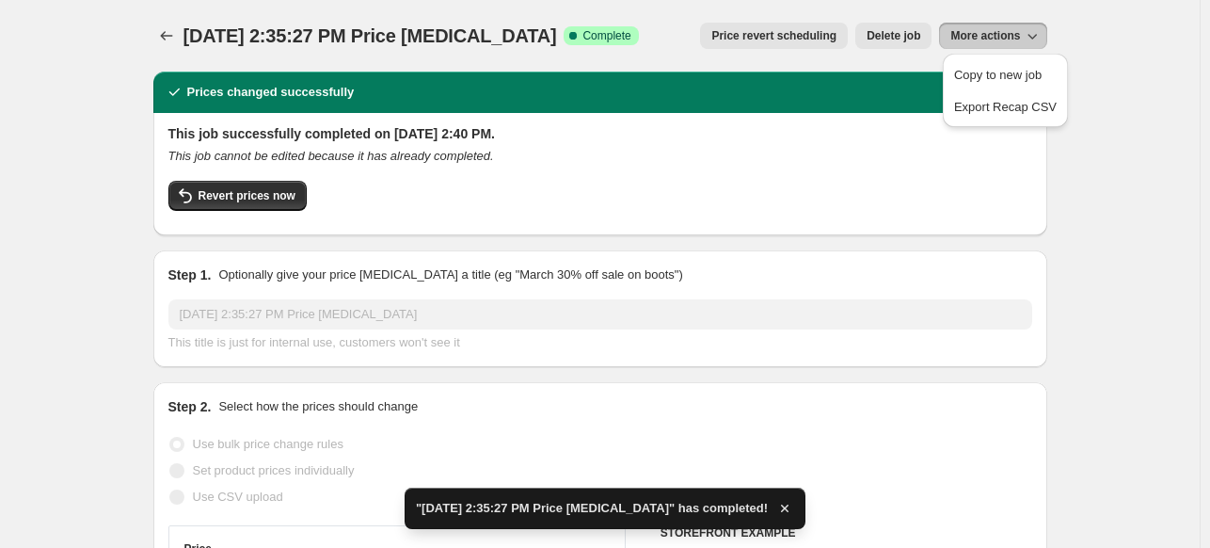
click at [981, 36] on span "More actions" at bounding box center [985, 35] width 70 height 15
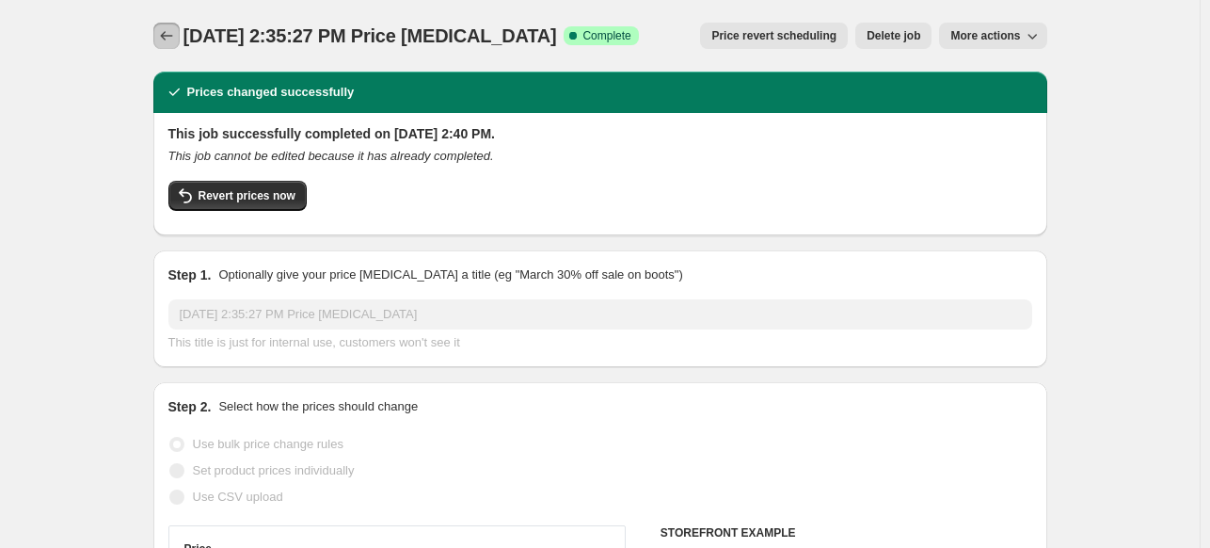
click at [169, 37] on icon "Price change jobs" at bounding box center [166, 35] width 19 height 19
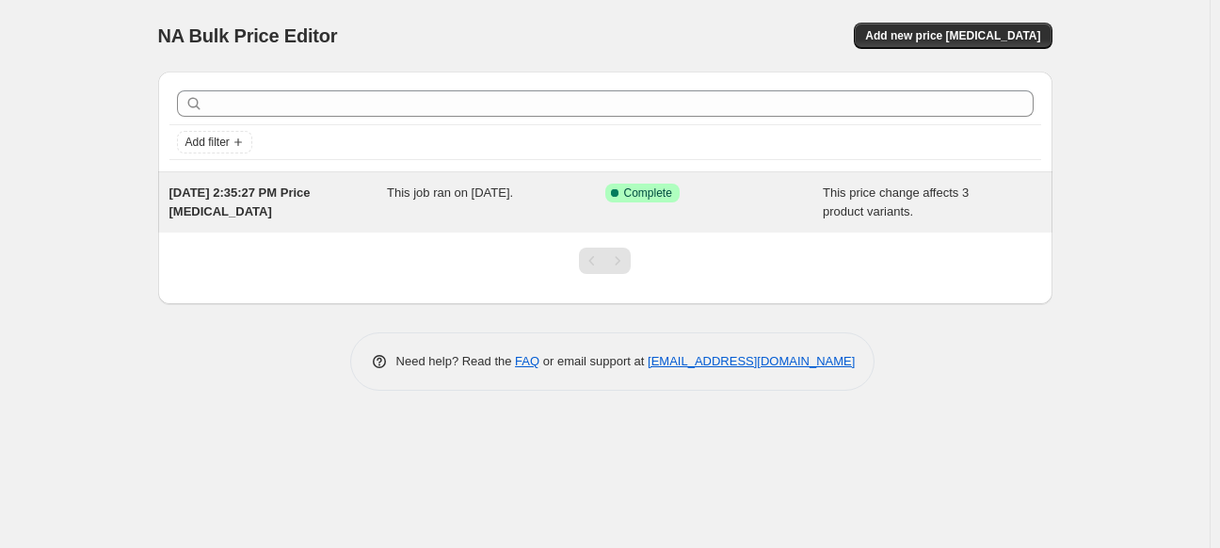
click at [366, 208] on div "[DATE] 2:35:27 PM Price [MEDICAL_DATA]" at bounding box center [278, 202] width 218 height 38
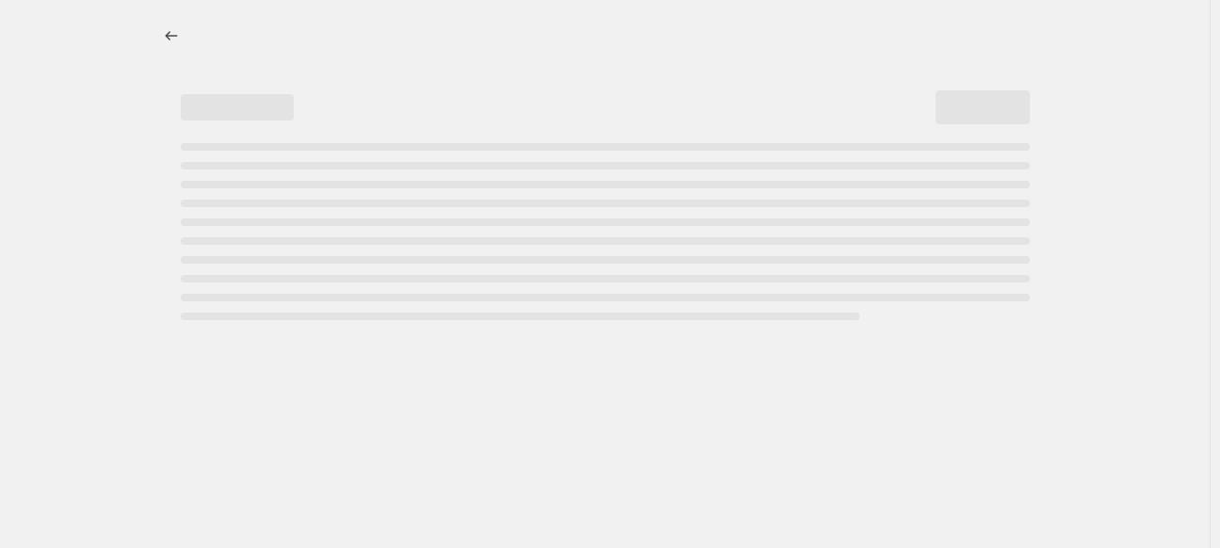
select select "no_change"
select select "pp"
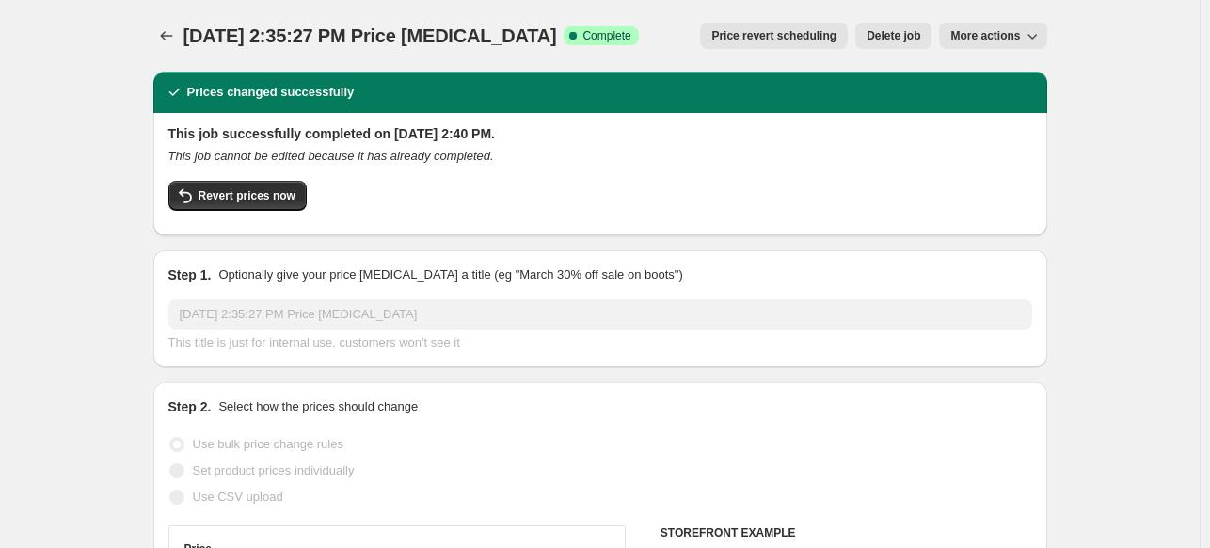
click at [999, 24] on button "More actions" at bounding box center [992, 36] width 107 height 26
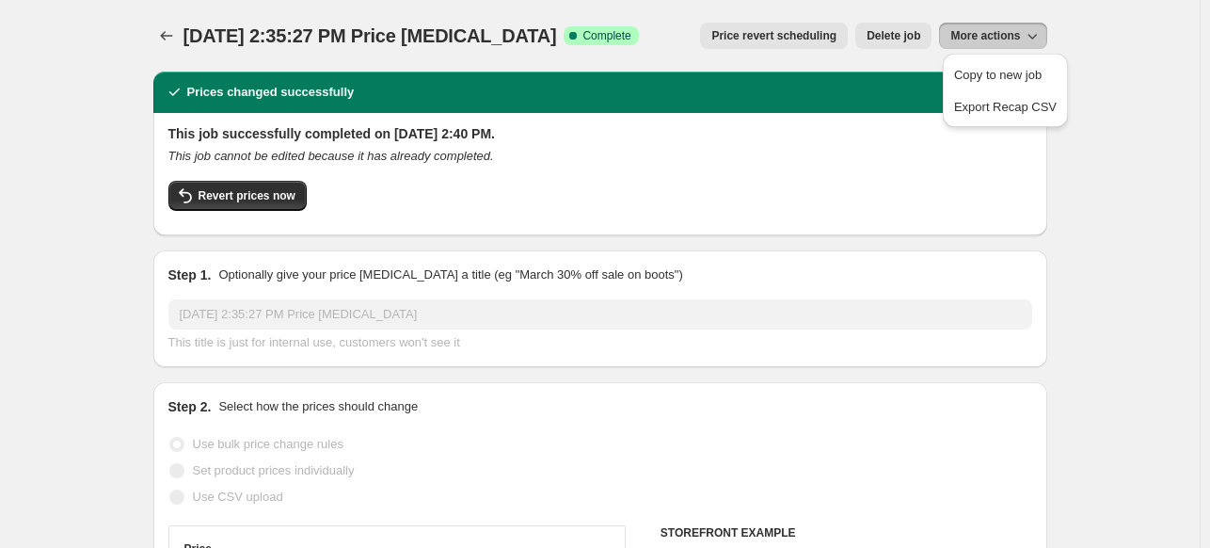
click at [976, 24] on button "More actions" at bounding box center [992, 36] width 107 height 26
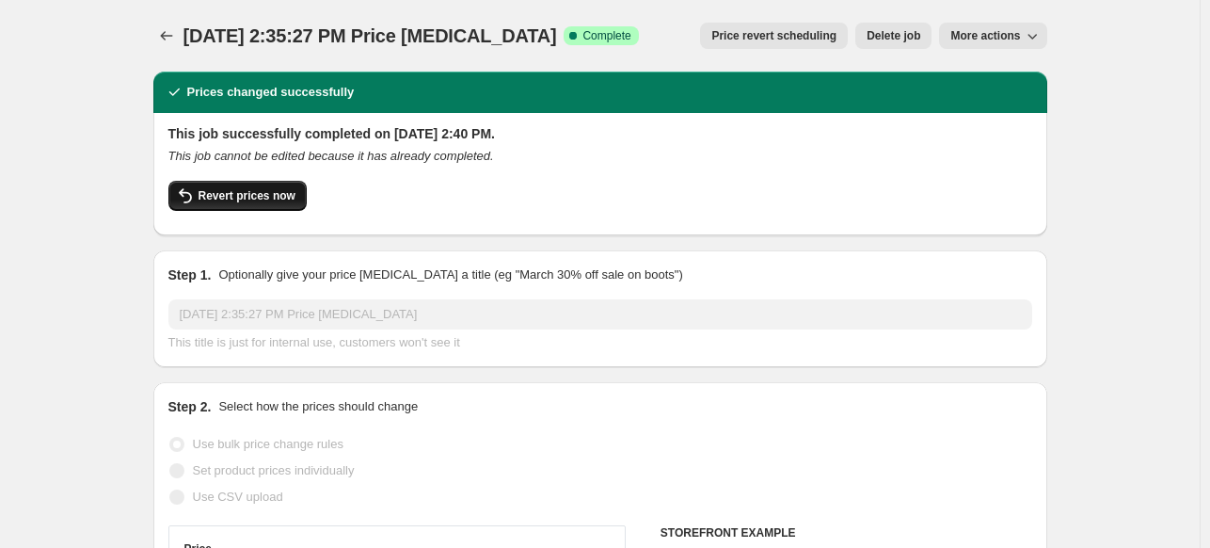
click at [233, 204] on button "Revert prices now" at bounding box center [237, 196] width 138 height 30
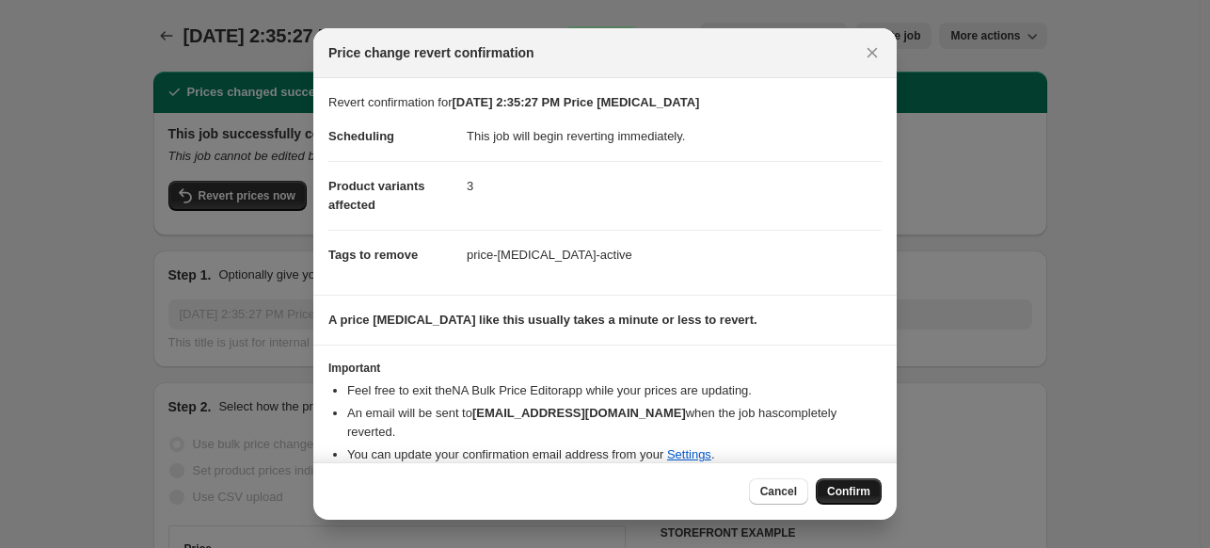
click at [838, 483] on button "Confirm" at bounding box center [849, 491] width 66 height 26
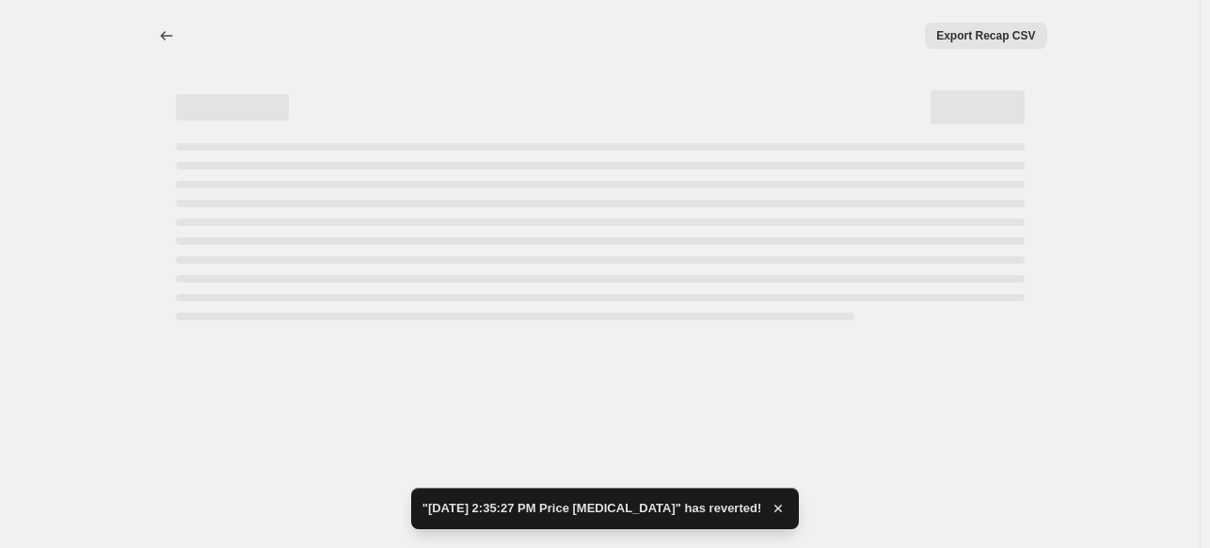
select select "no_change"
select select "pp"
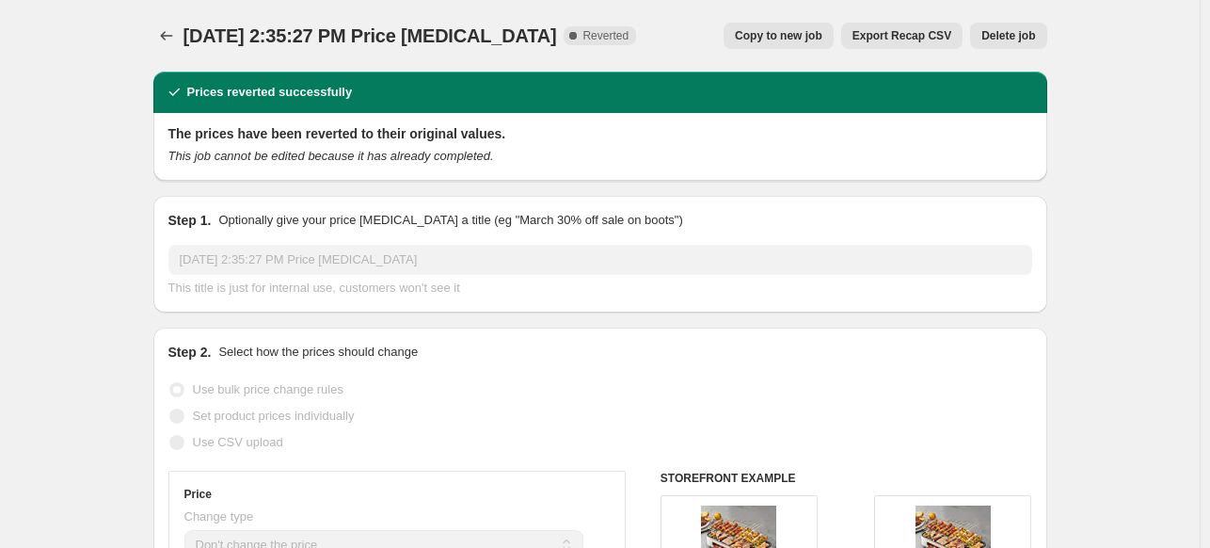
click at [574, 51] on div "Aug 14, 2025, 2:35:27 PM Price change job. This page is ready Aug 14, 2025, 2:3…" at bounding box center [600, 36] width 894 height 72
click at [176, 36] on icon "Price change jobs" at bounding box center [166, 35] width 19 height 19
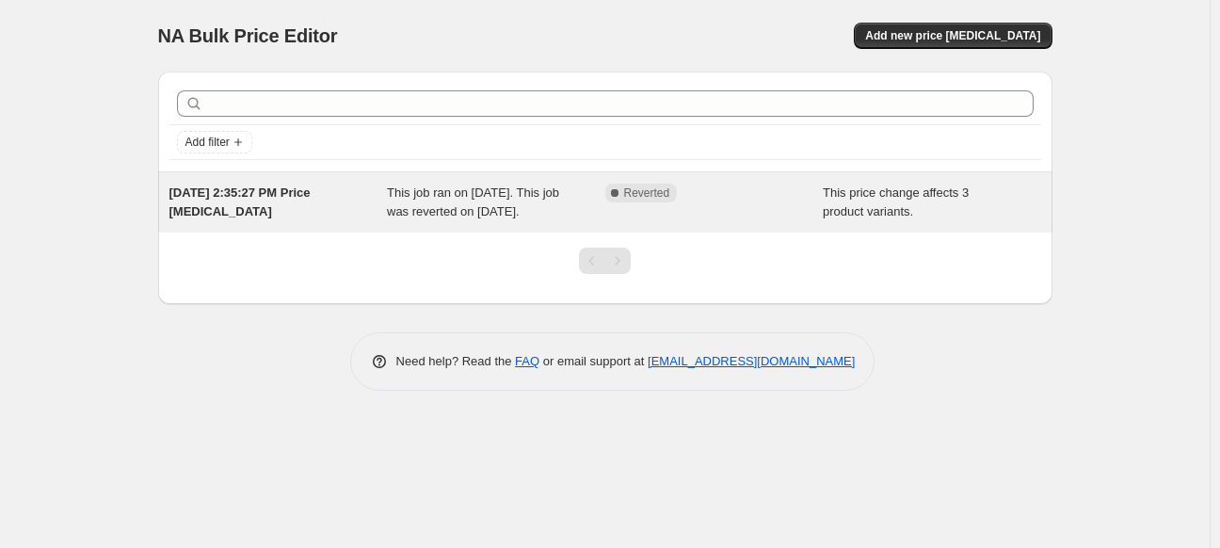
click at [517, 200] on div "This job ran on August 14, 2025. This job was reverted on August 14, 2025." at bounding box center [496, 202] width 218 height 38
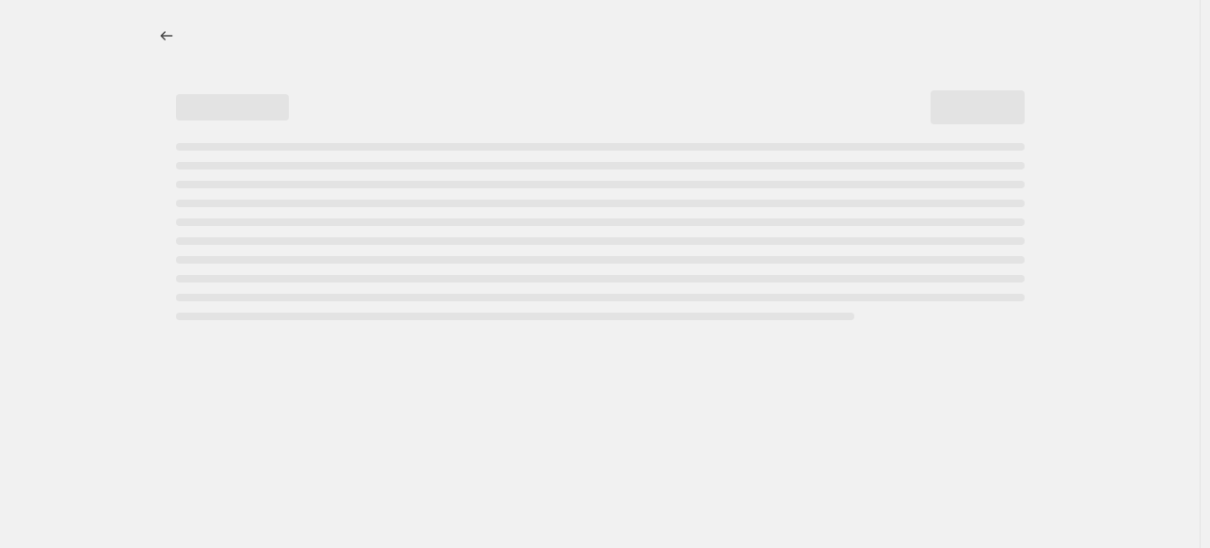
select select "no_change"
select select "pp"
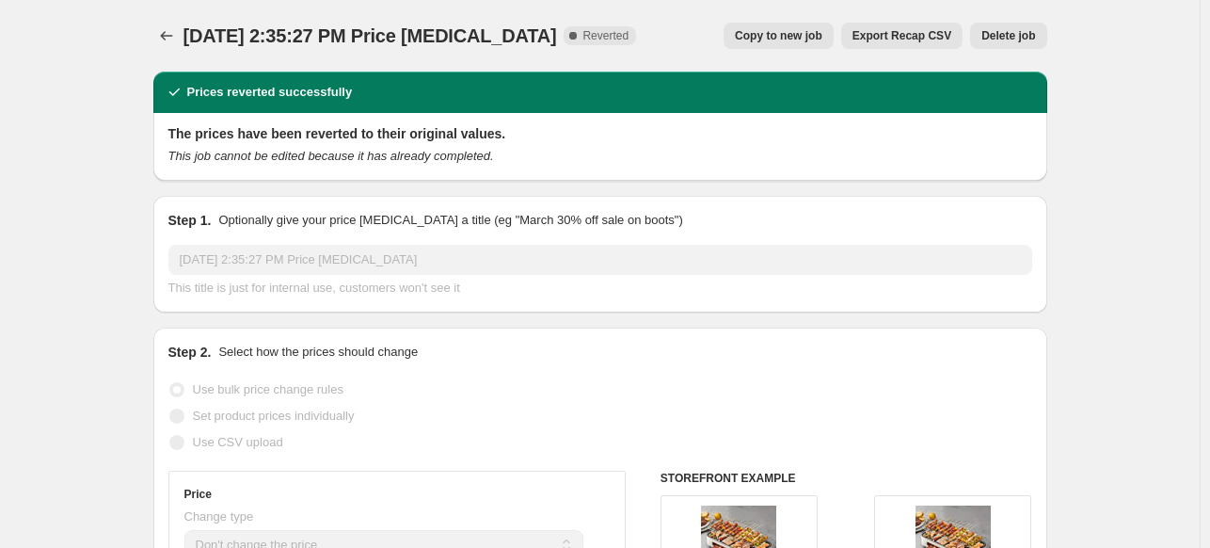
click at [1033, 29] on span "Delete job" at bounding box center [1008, 35] width 54 height 15
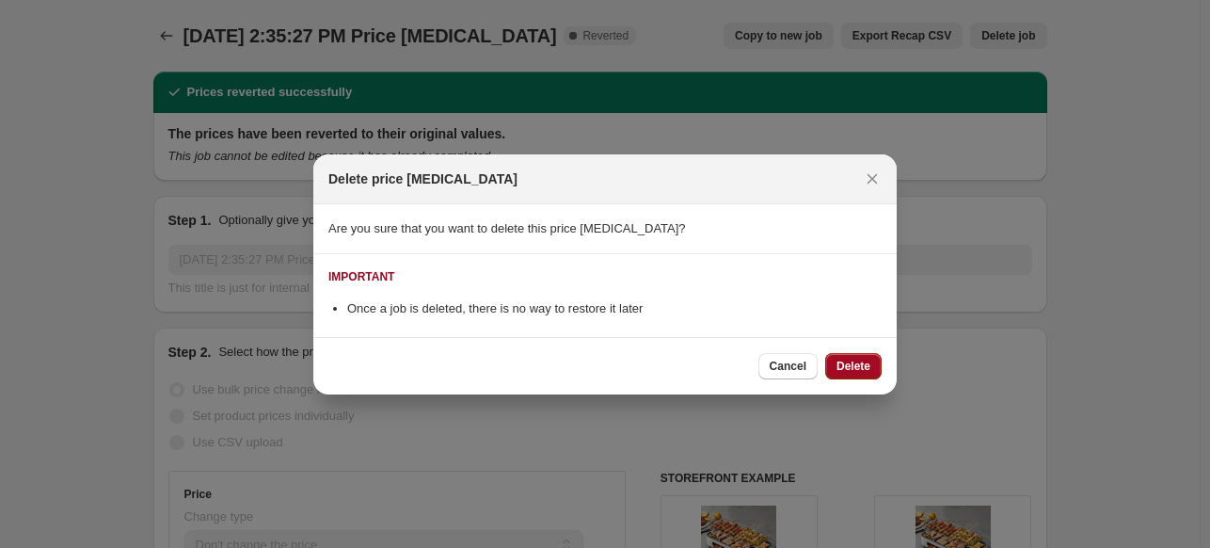
click at [829, 356] on button "Delete" at bounding box center [853, 366] width 56 height 26
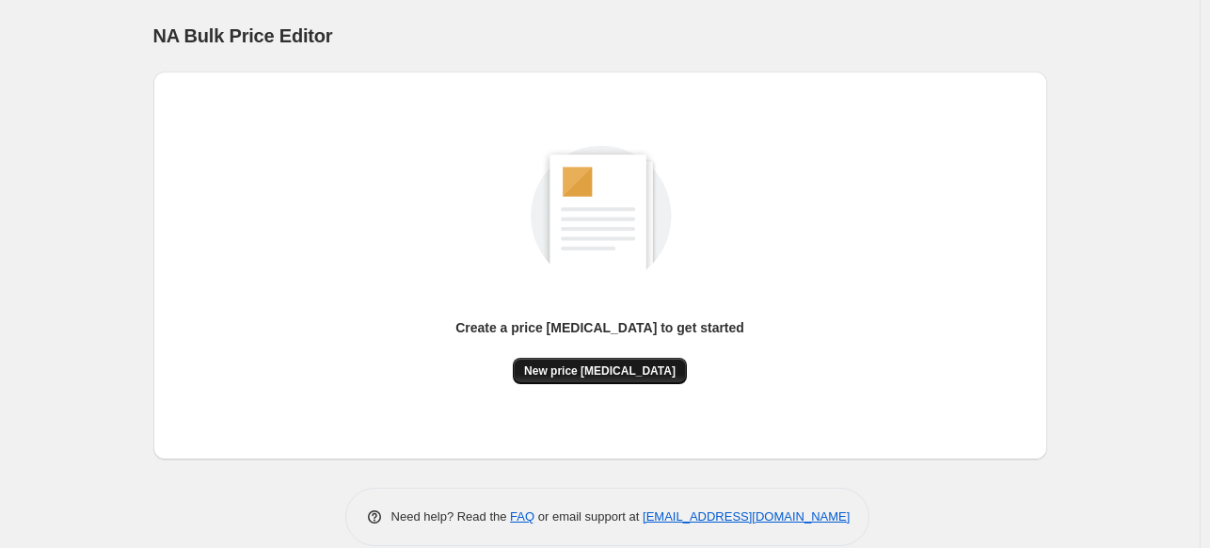
click at [598, 363] on button "New price change job" at bounding box center [600, 371] width 174 height 26
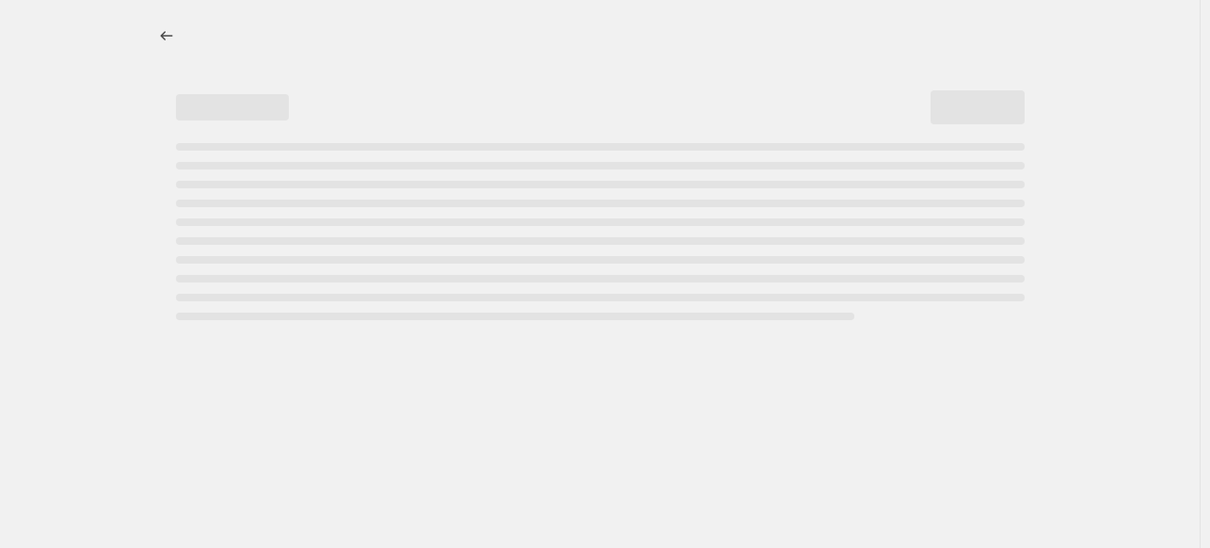
select select "percentage"
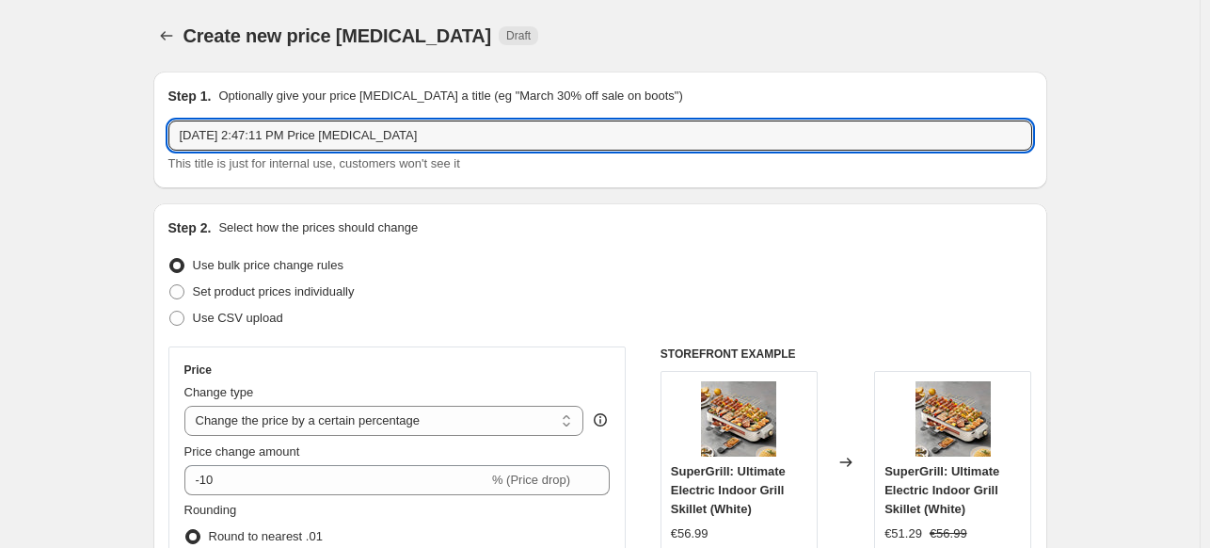
drag, startPoint x: 466, startPoint y: 126, endPoint x: 143, endPoint y: 89, distance: 324.8
type input "33.33 25"
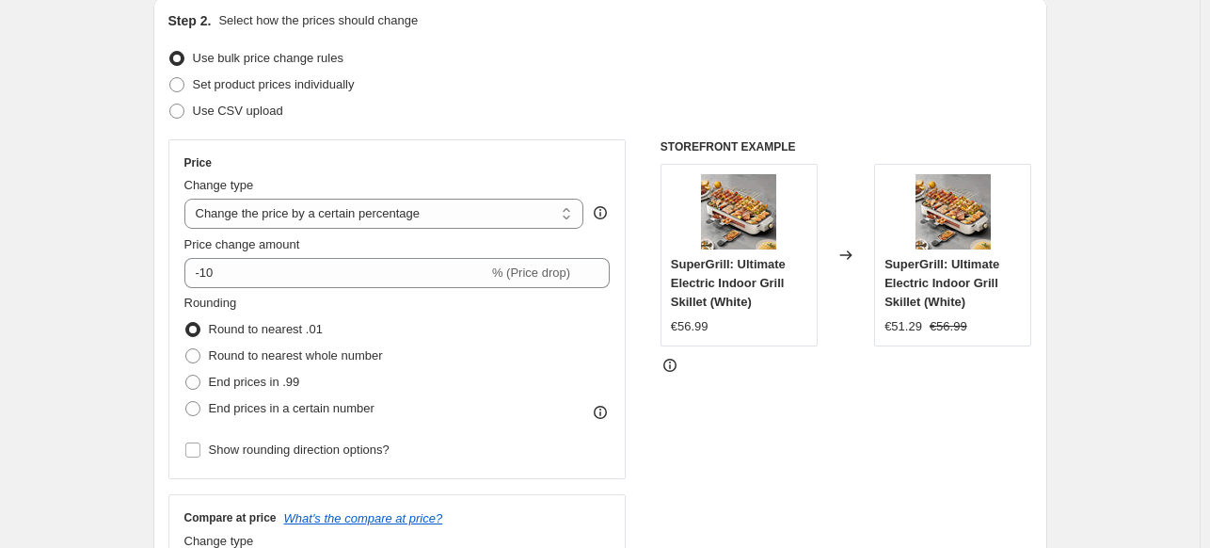
scroll to position [209, 0]
type input "33.33 up for 25% off"
click at [372, 236] on div "Price change amount" at bounding box center [397, 242] width 426 height 19
click at [394, 220] on select "Change the price to a certain amount Change the price by a certain amount Chang…" at bounding box center [384, 212] width 400 height 30
select select "no_change"
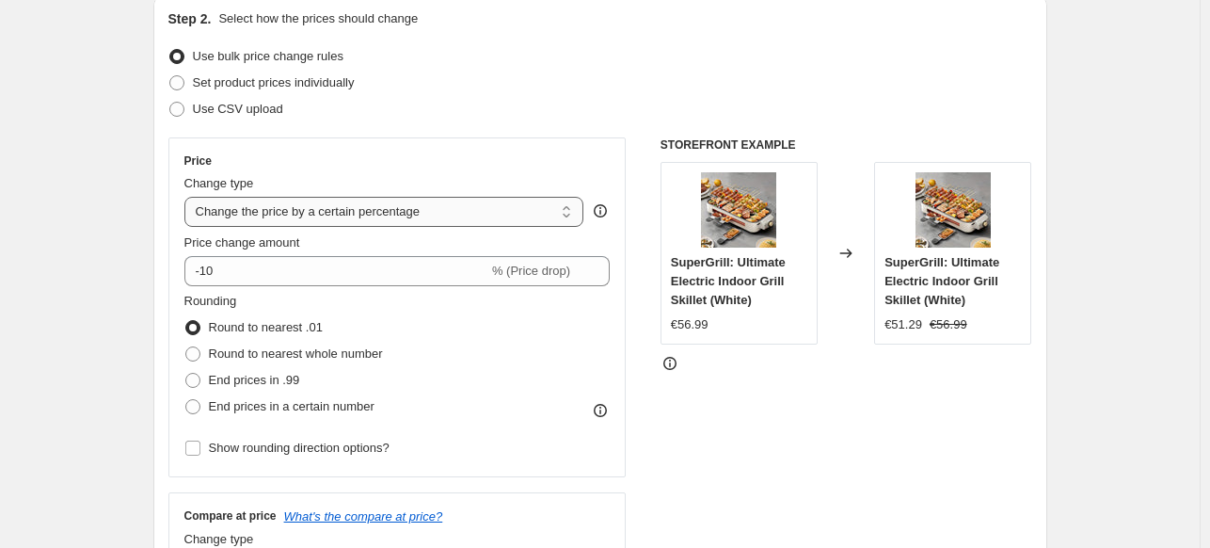
click at [188, 197] on select "Change the price to a certain amount Change the price by a certain amount Chang…" at bounding box center [384, 212] width 400 height 30
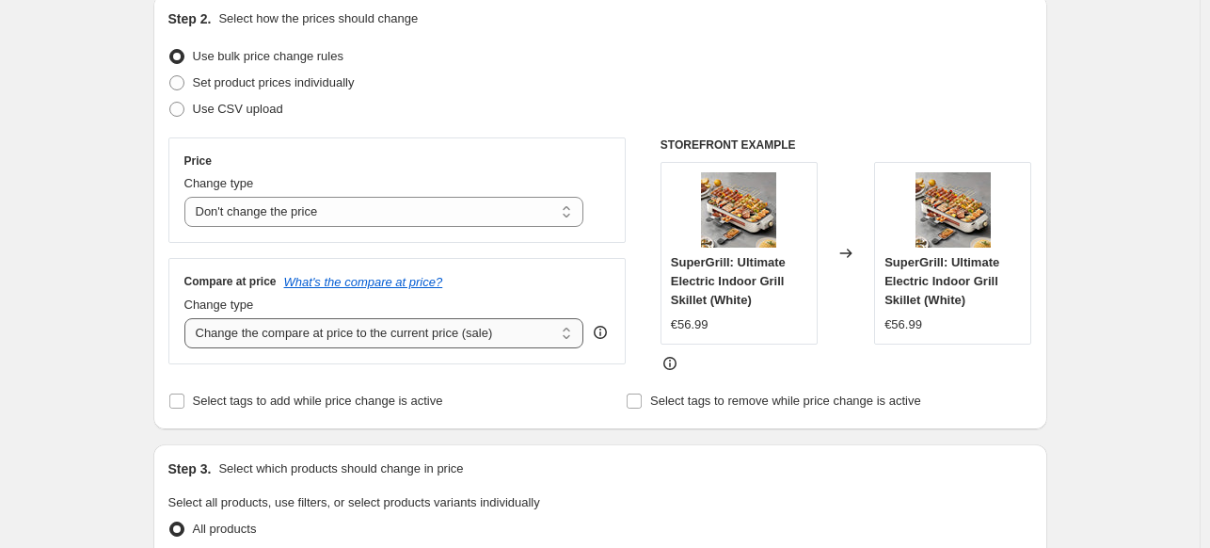
click at [404, 324] on select "Change the compare at price to the current price (sale) Change the compare at p…" at bounding box center [384, 333] width 400 height 30
select select "pp"
click at [188, 318] on select "Change the compare at price to the current price (sale) Change the compare at p…" at bounding box center [384, 333] width 400 height 30
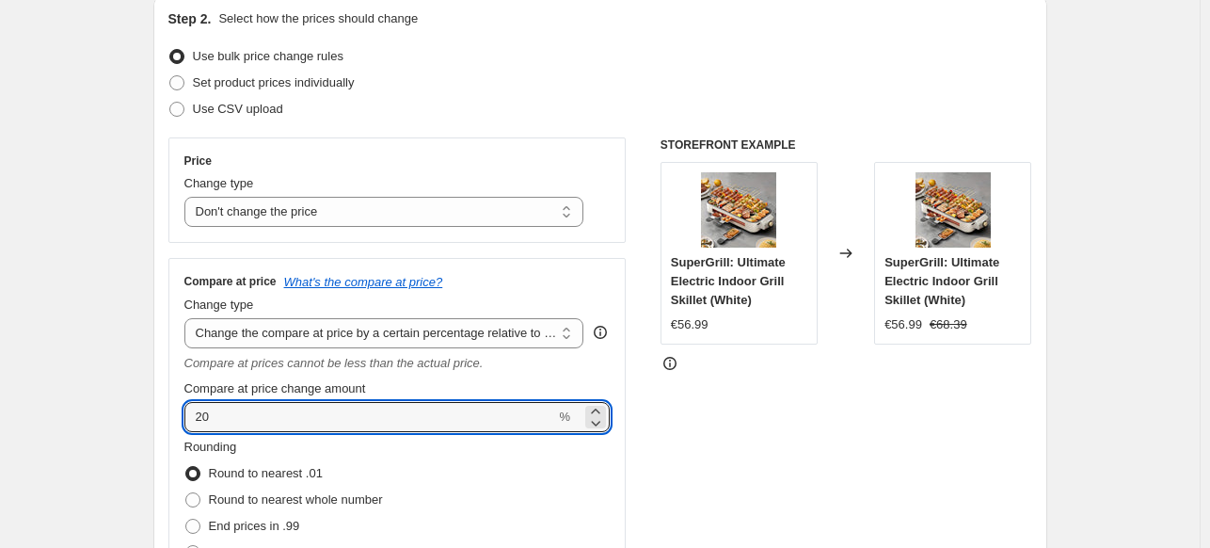
drag, startPoint x: 414, startPoint y: 418, endPoint x: 147, endPoint y: 401, distance: 267.8
type input "33"
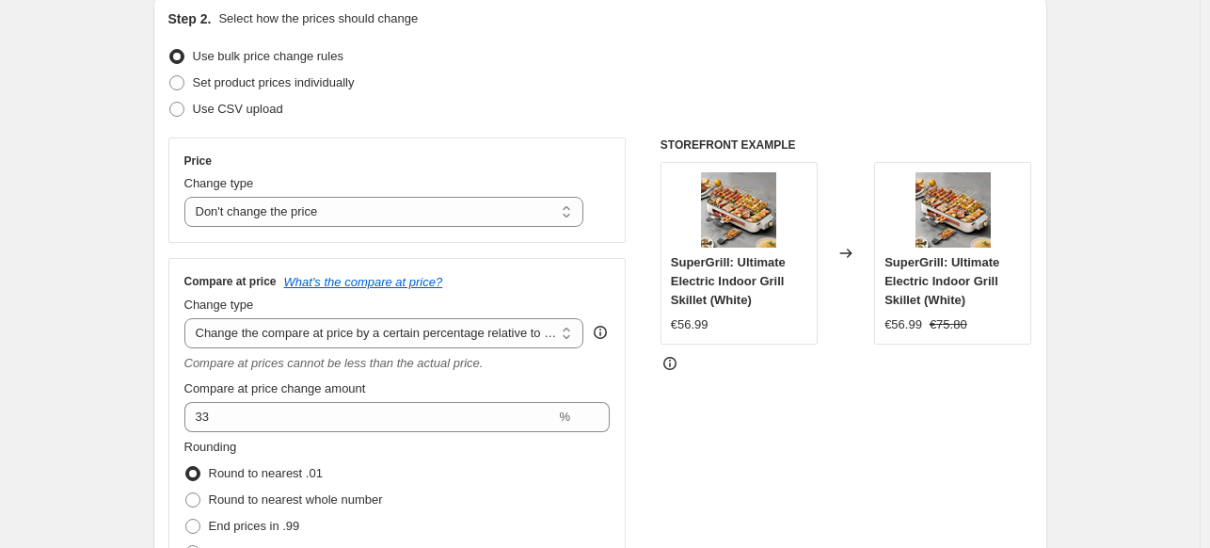
click at [478, 171] on div "Price Change type Change the price to a certain amount Change the price by a ce…" at bounding box center [397, 189] width 426 height 73
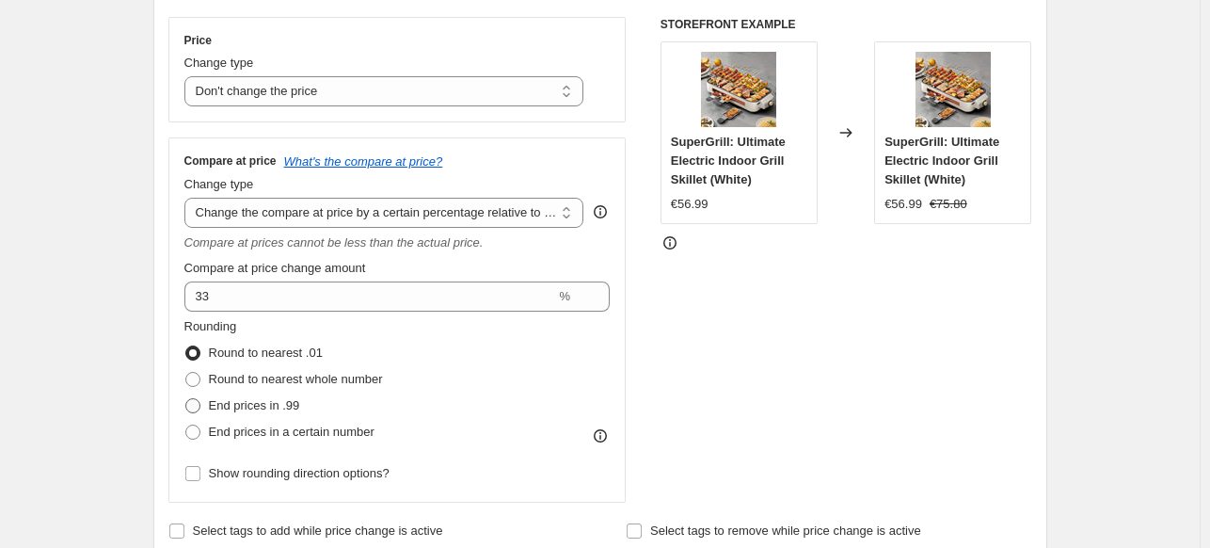
click at [248, 406] on span "End prices in .99" at bounding box center [254, 405] width 91 height 14
click at [186, 399] on input "End prices in .99" at bounding box center [185, 398] width 1 height 1
radio input "true"
click at [430, 211] on select "Change the compare at price to the current price (sale) Change the compare at p…" at bounding box center [384, 213] width 400 height 30
click at [188, 198] on select "Change the compare at price to the current price (sale) Change the compare at p…" at bounding box center [384, 213] width 400 height 30
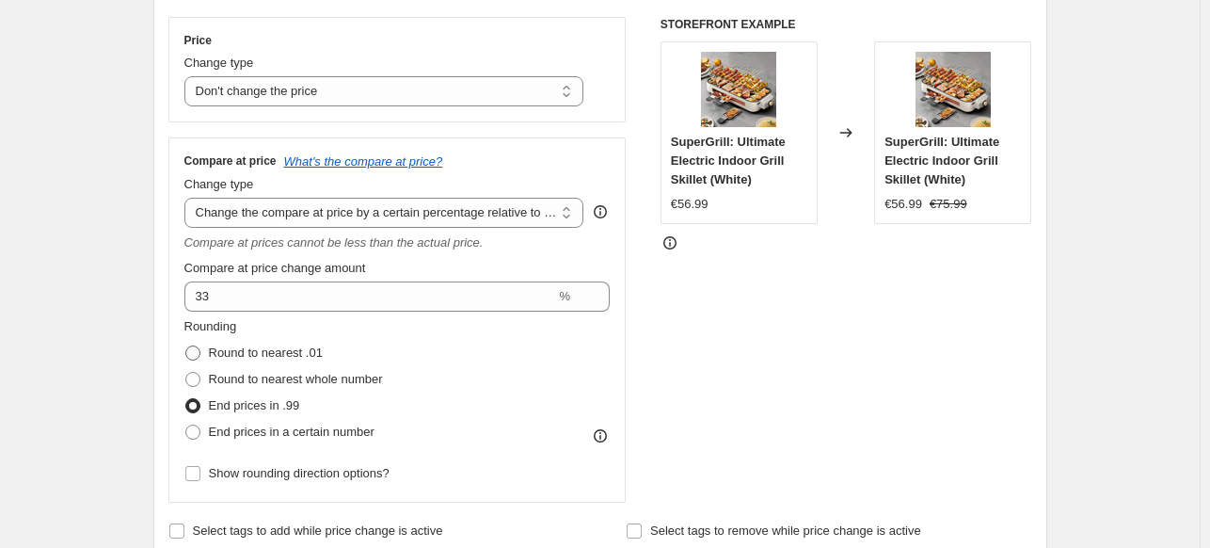
click at [211, 353] on label "Round to nearest .01" at bounding box center [253, 353] width 138 height 26
click at [186, 346] on input "Round to nearest .01" at bounding box center [185, 345] width 1 height 1
radio input "true"
click at [227, 405] on span "End prices in .99" at bounding box center [254, 405] width 91 height 14
click at [186, 399] on input "End prices in .99" at bounding box center [185, 398] width 1 height 1
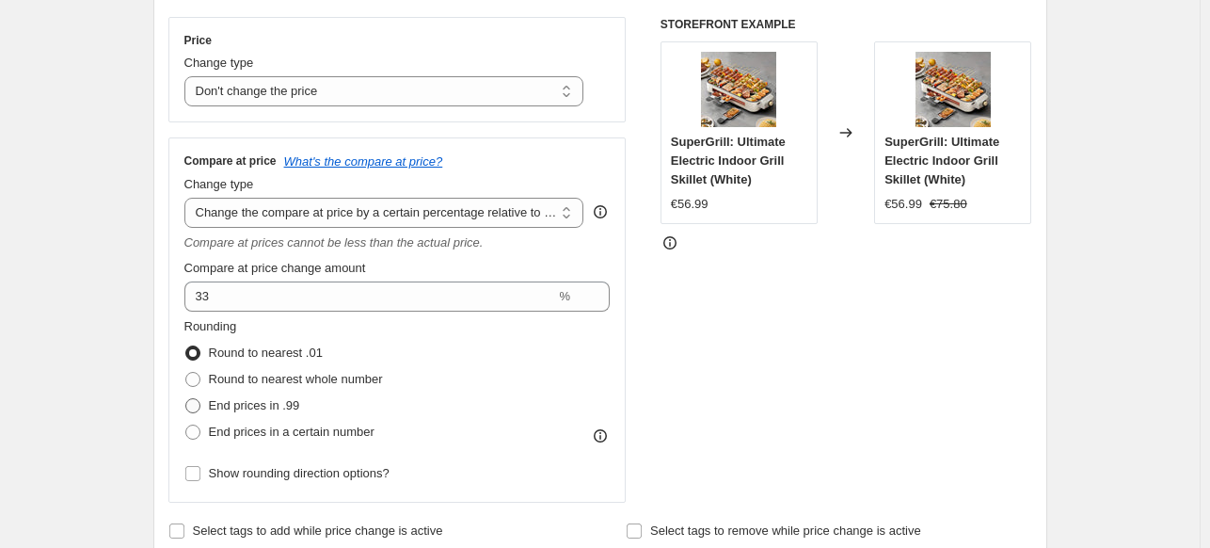
radio input "true"
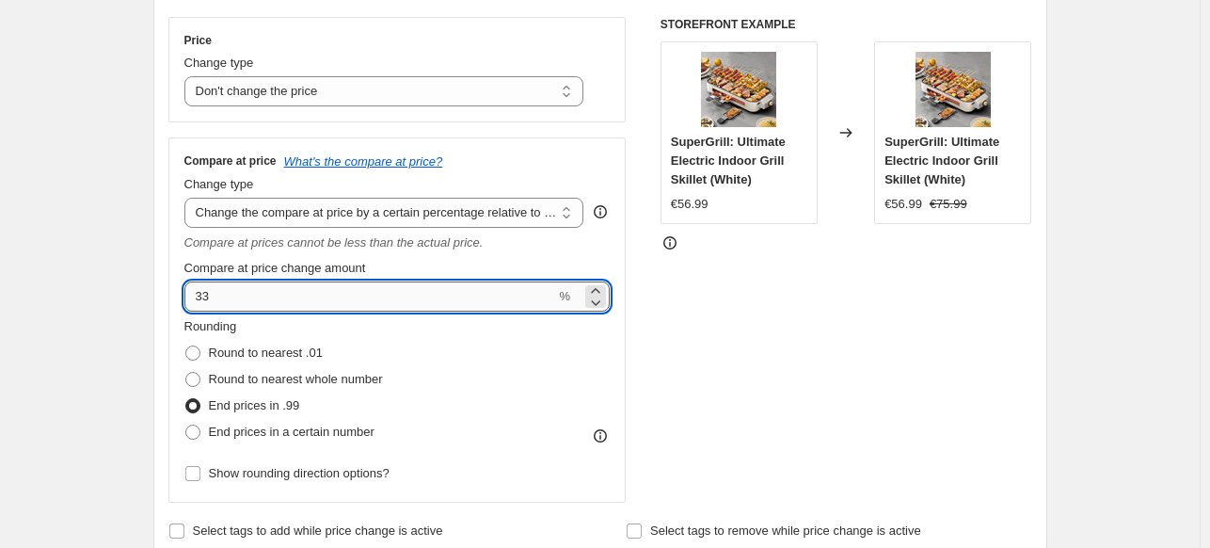
click at [263, 304] on input "33" at bounding box center [370, 296] width 372 height 30
type input "1"
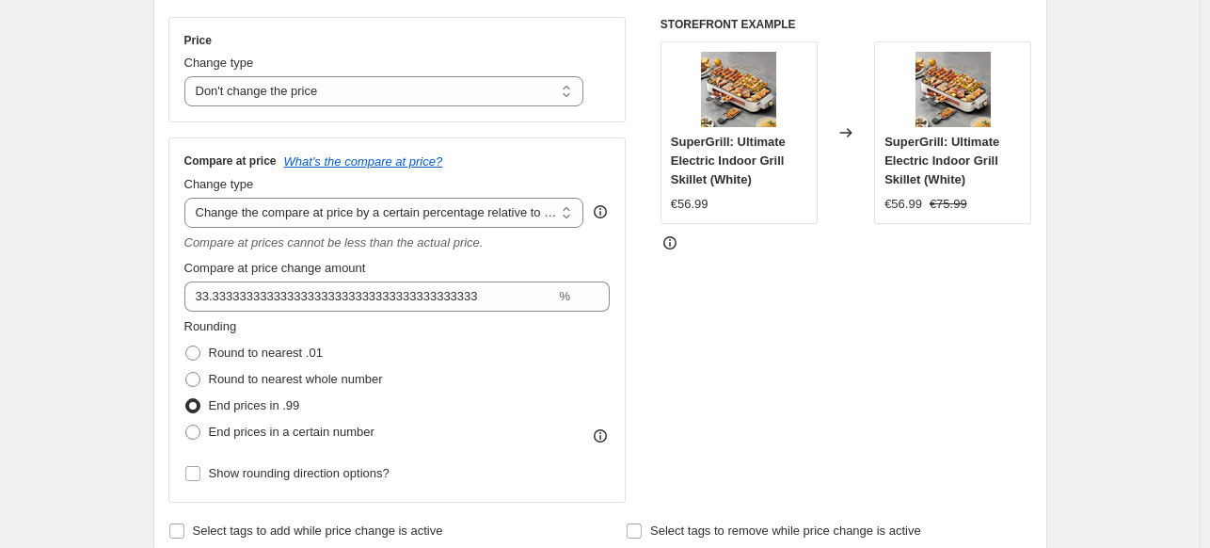
click at [432, 240] on icon "Compare at prices cannot be less than the actual price." at bounding box center [333, 242] width 299 height 14
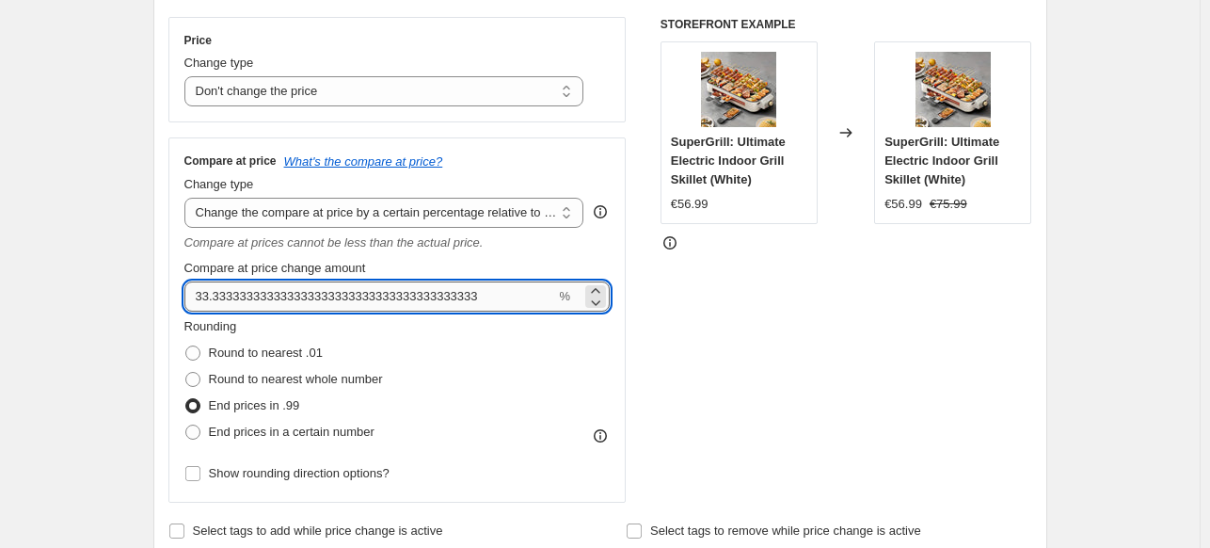
click at [556, 298] on input "33.333333333333333333333333333333333333333" at bounding box center [370, 296] width 372 height 30
drag, startPoint x: 546, startPoint y: 300, endPoint x: 229, endPoint y: 299, distance: 317.1
click at [229, 299] on input "33.333333333333333333333333333333333333333" at bounding box center [370, 296] width 372 height 30
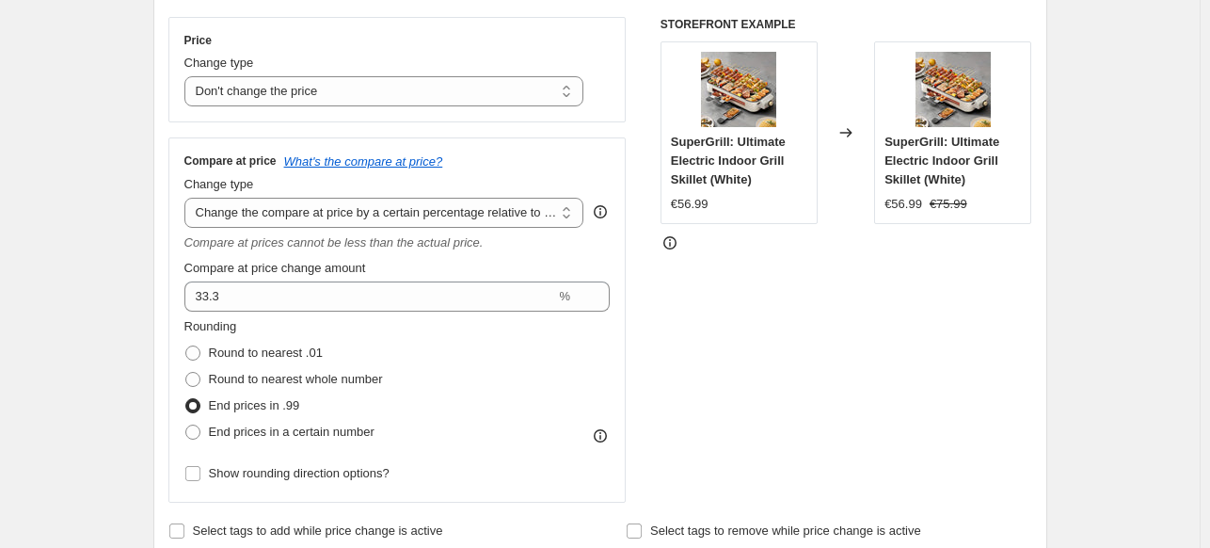
click at [266, 266] on span "Compare at price change amount" at bounding box center [275, 268] width 182 height 14
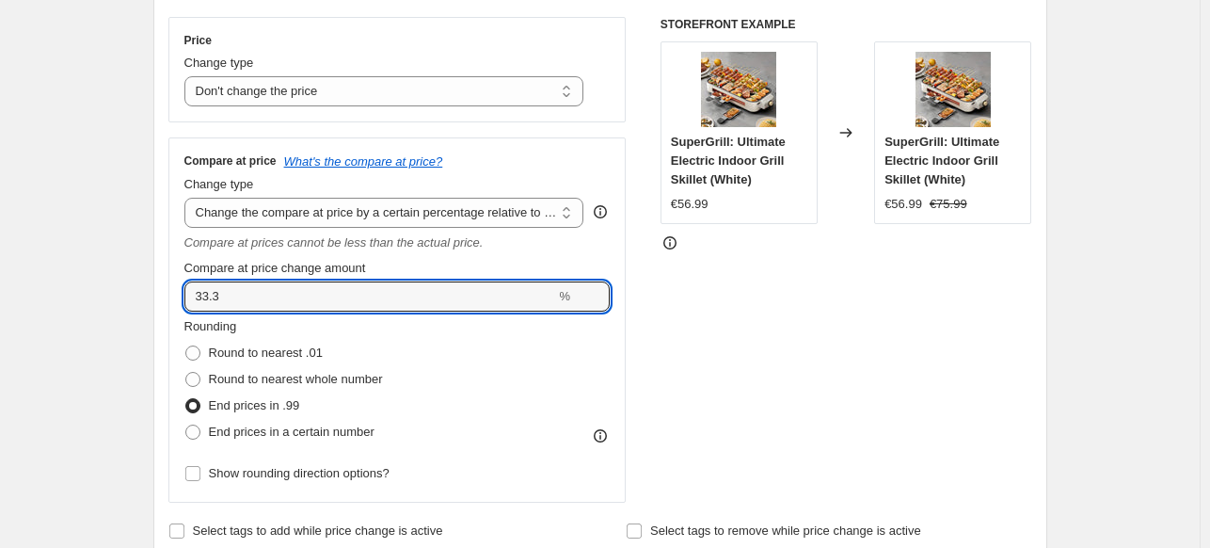
click at [266, 281] on input "33.3" at bounding box center [370, 296] width 372 height 30
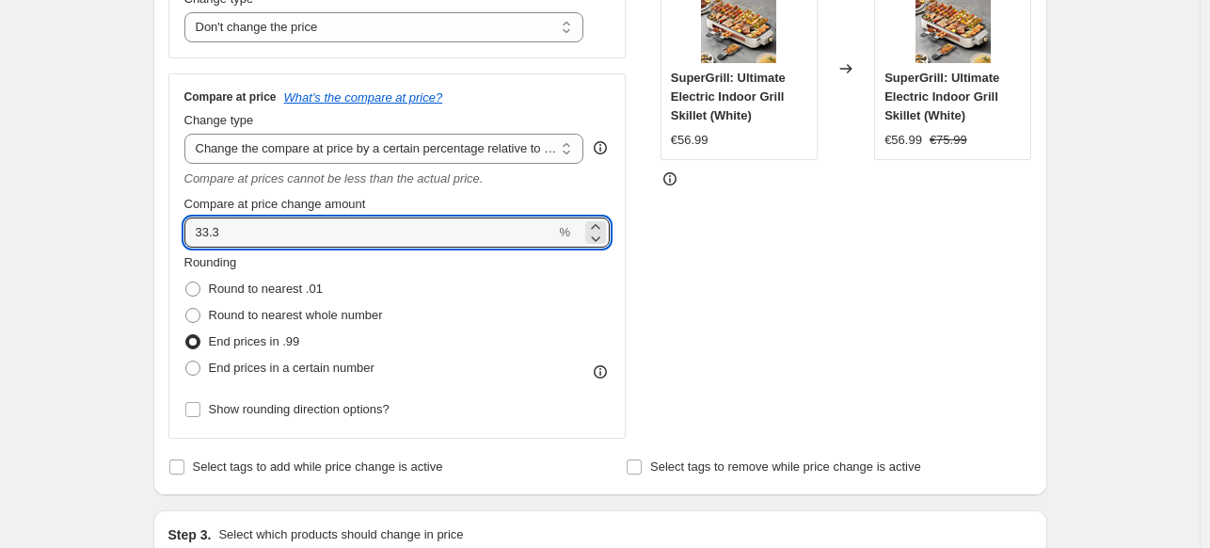
scroll to position [459, 0]
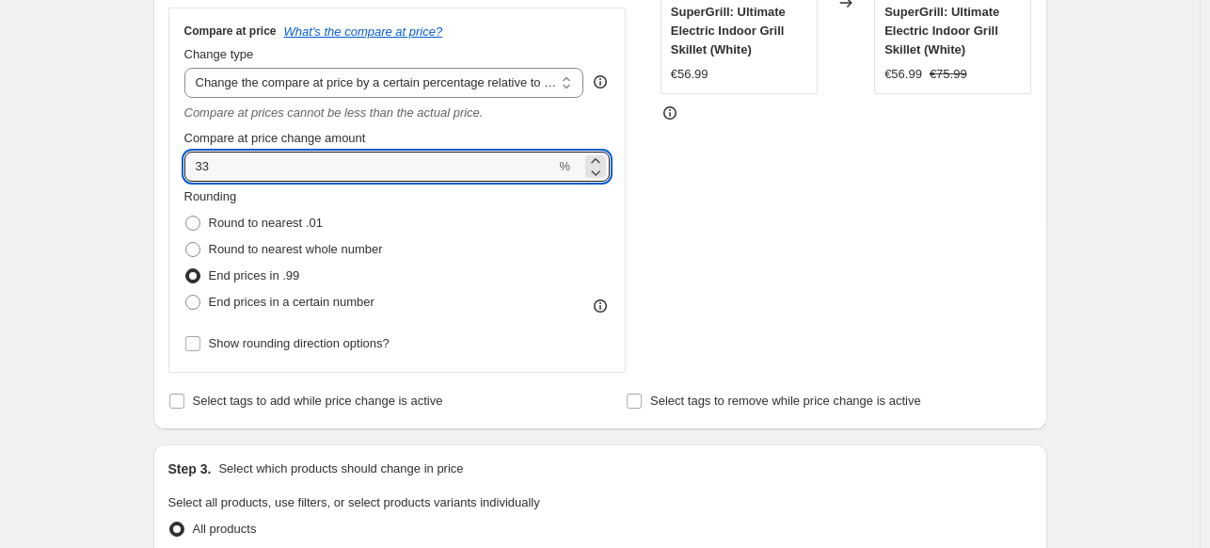
type input "33.3"
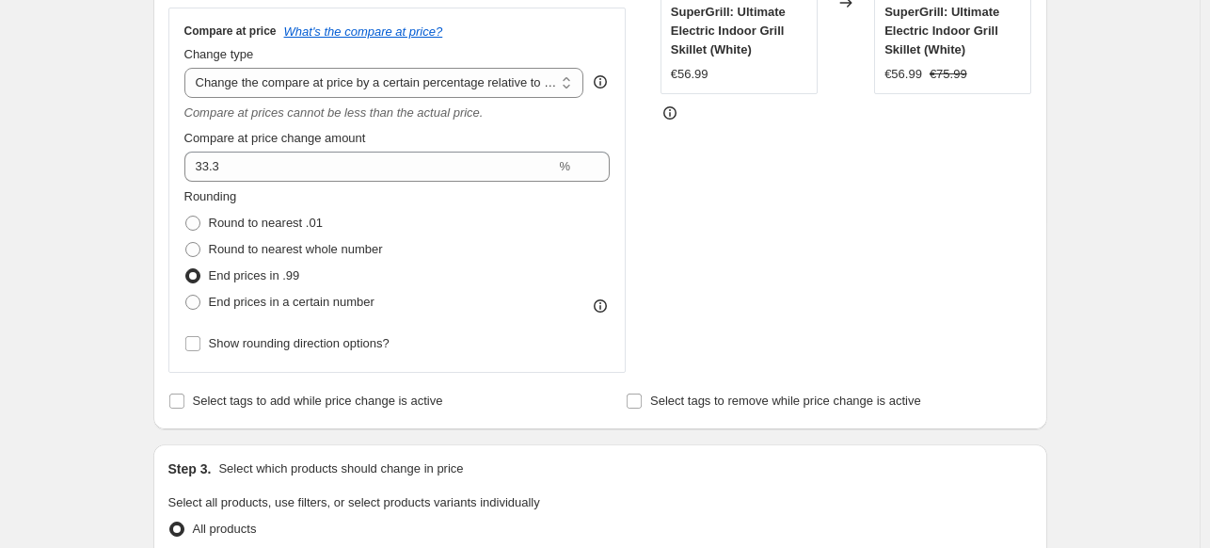
click at [131, 155] on div "Create new price change job. This page is ready Create new price change job Dra…" at bounding box center [600, 416] width 1200 height 1751
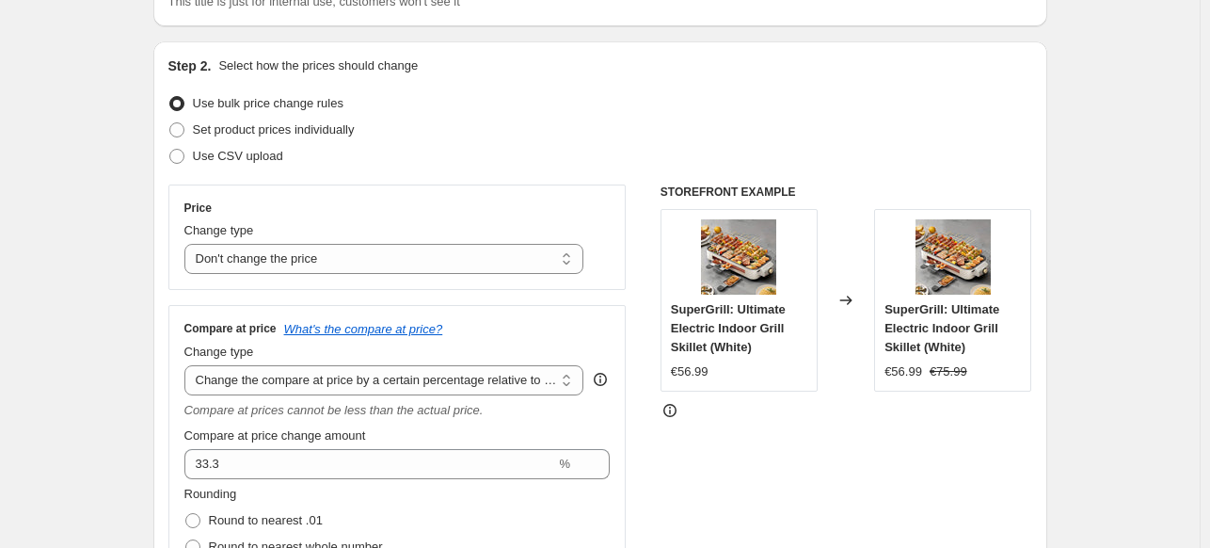
scroll to position [105, 0]
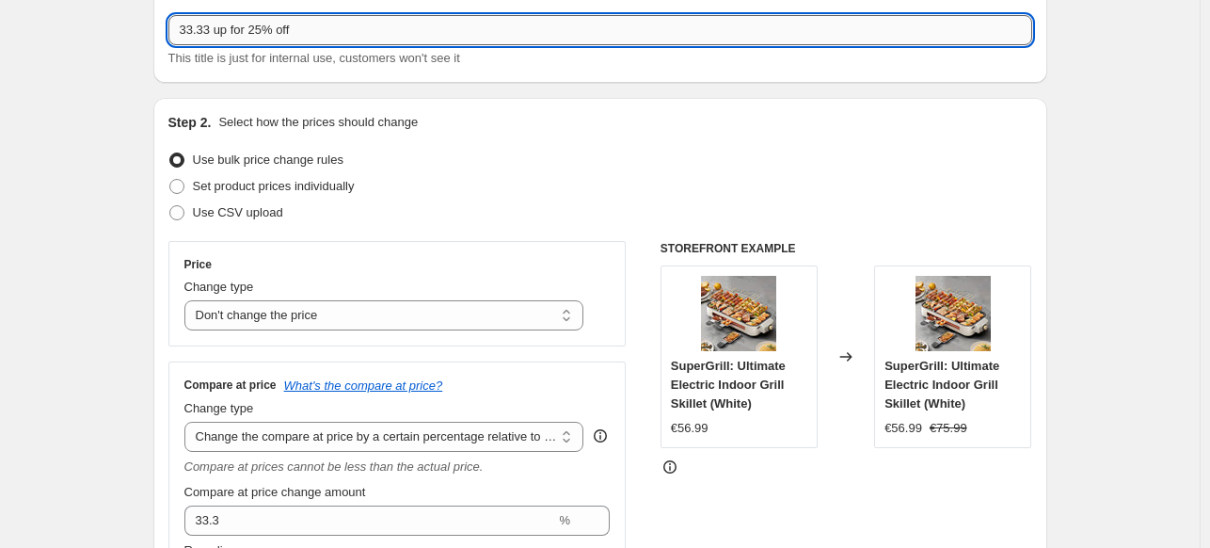
click at [218, 33] on input "33.33 up for 25% off" at bounding box center [600, 30] width 864 height 30
type input "33.3 up for 25% off"
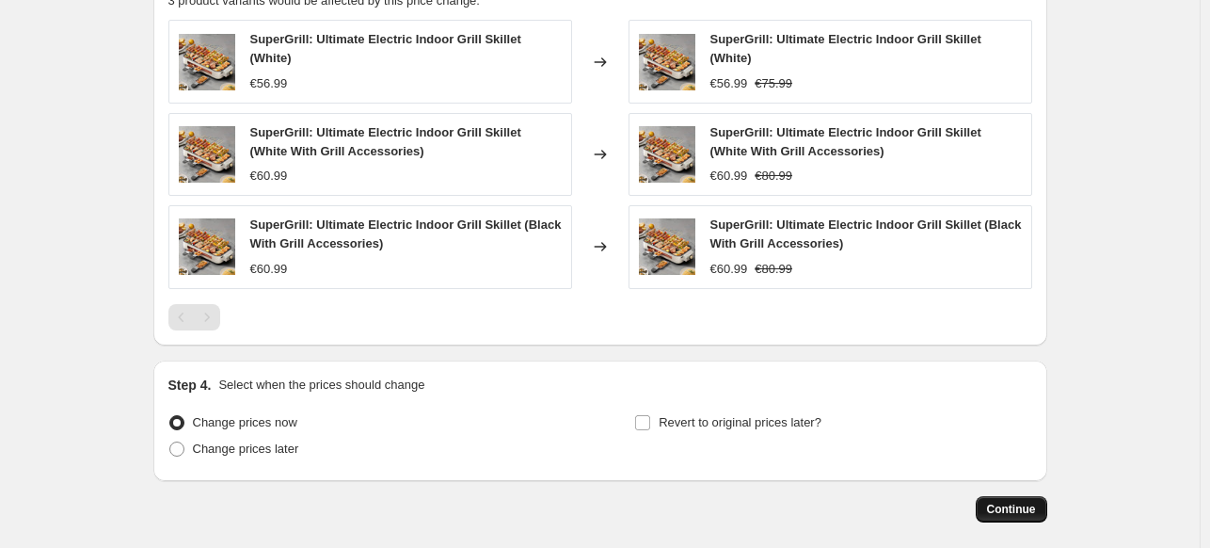
scroll to position [1122, 0]
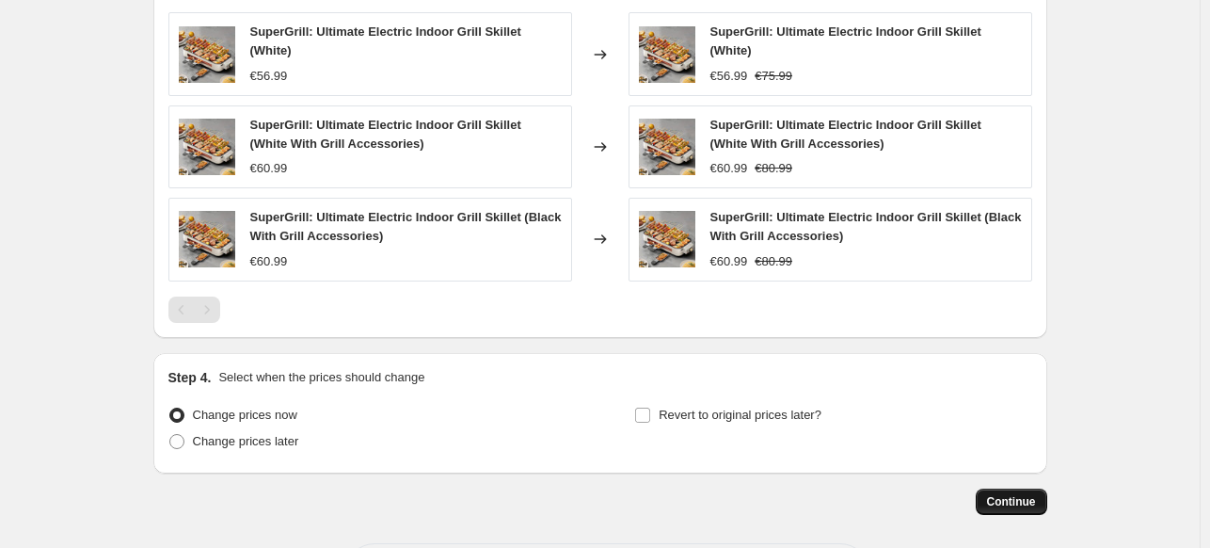
click at [1017, 489] on button "Continue" at bounding box center [1012, 501] width 72 height 26
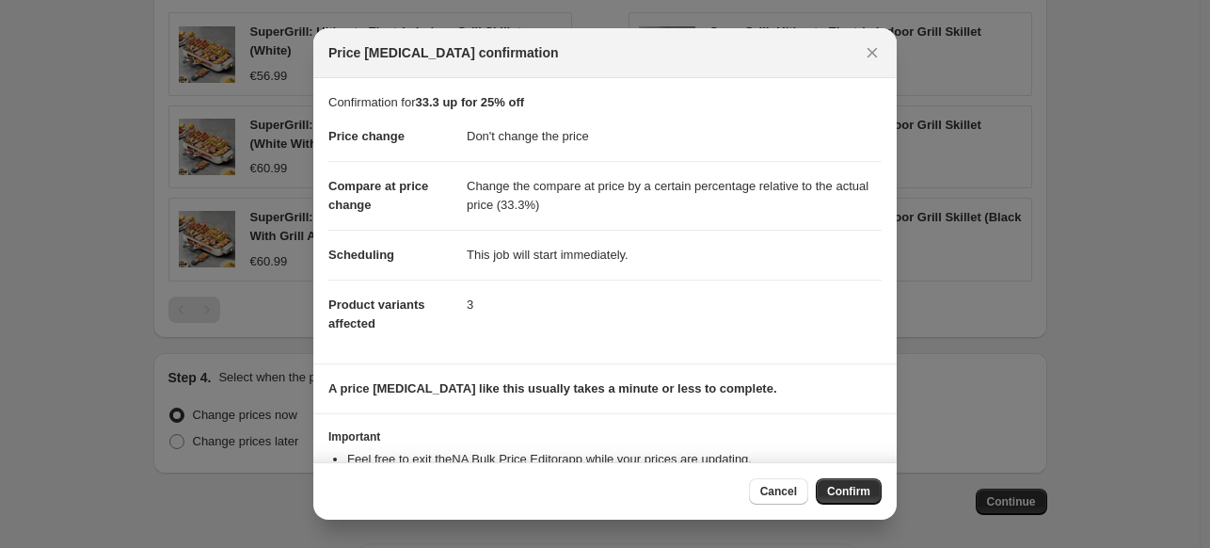
scroll to position [69, 0]
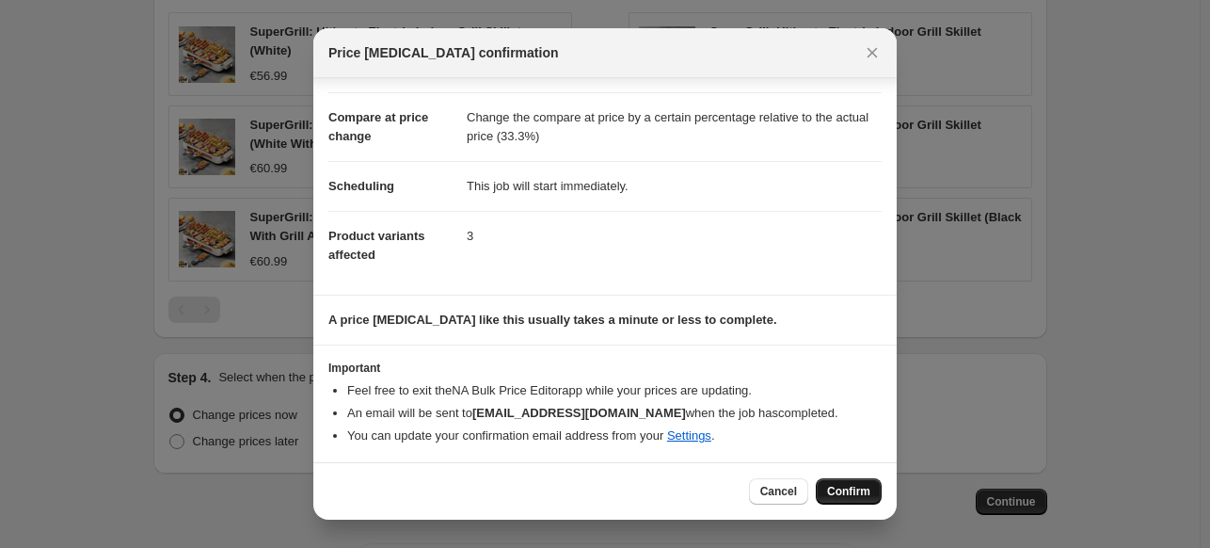
click at [831, 486] on span "Confirm" at bounding box center [848, 491] width 43 height 15
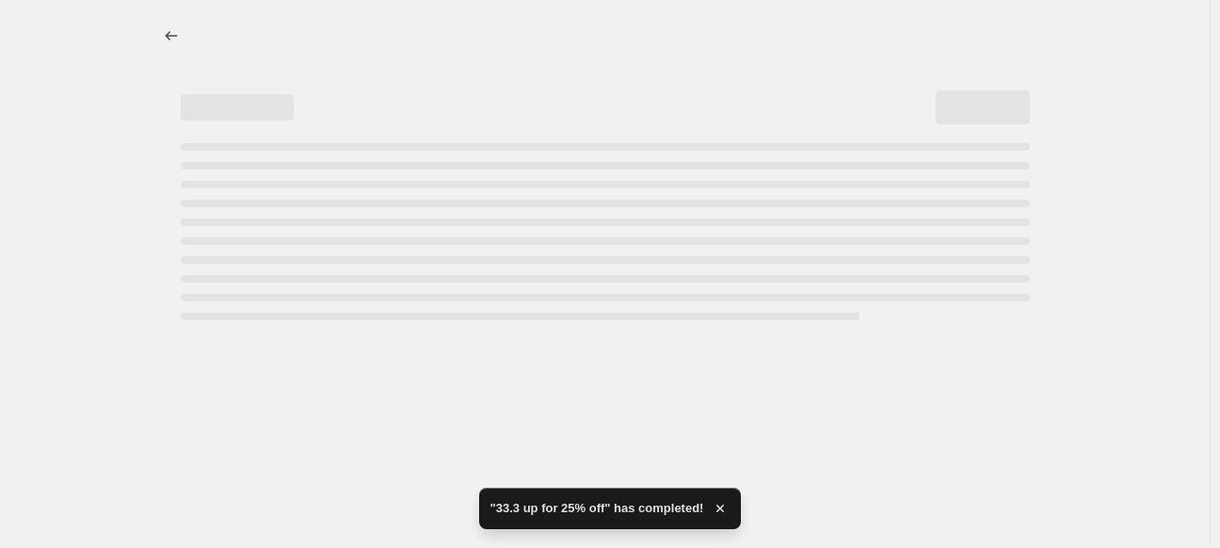
select select "no_change"
select select "pp"
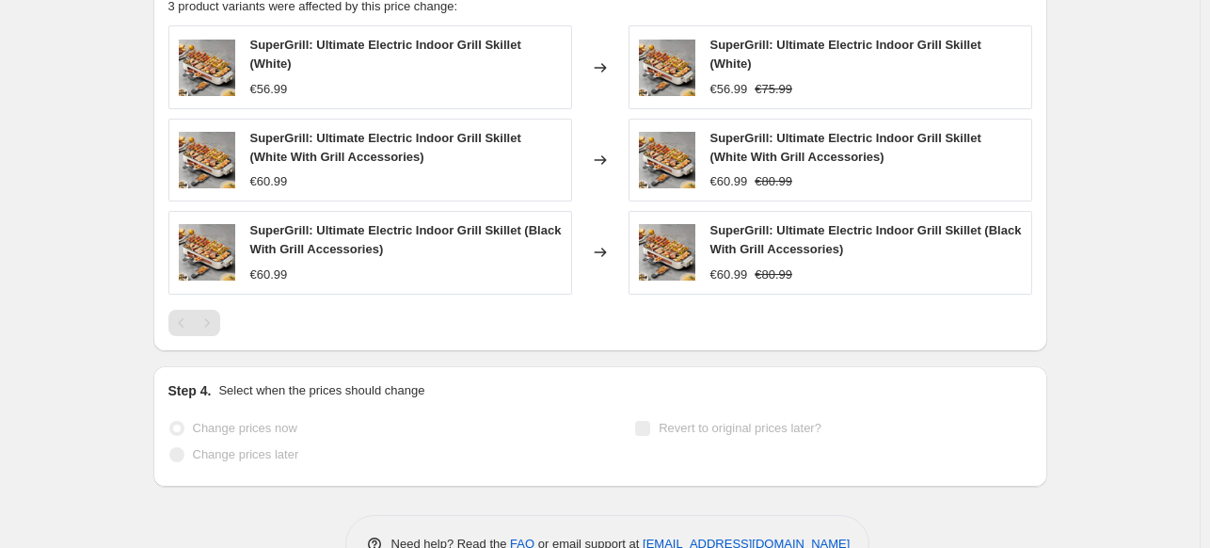
scroll to position [1290, 0]
